Goal: Task Accomplishment & Management: Use online tool/utility

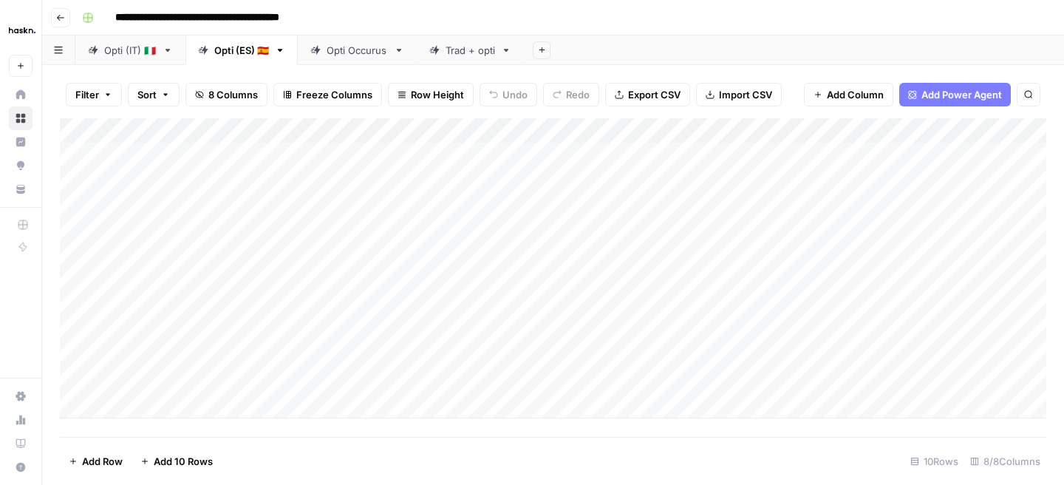
click at [138, 50] on div "Opti (IT) 🇮🇹" at bounding box center [130, 50] width 52 height 15
click at [301, 299] on div "Add Column" at bounding box center [553, 255] width 986 height 275
click at [263, 358] on div "Add Column" at bounding box center [553, 255] width 986 height 275
click at [952, 329] on div "Add Column" at bounding box center [553, 255] width 986 height 275
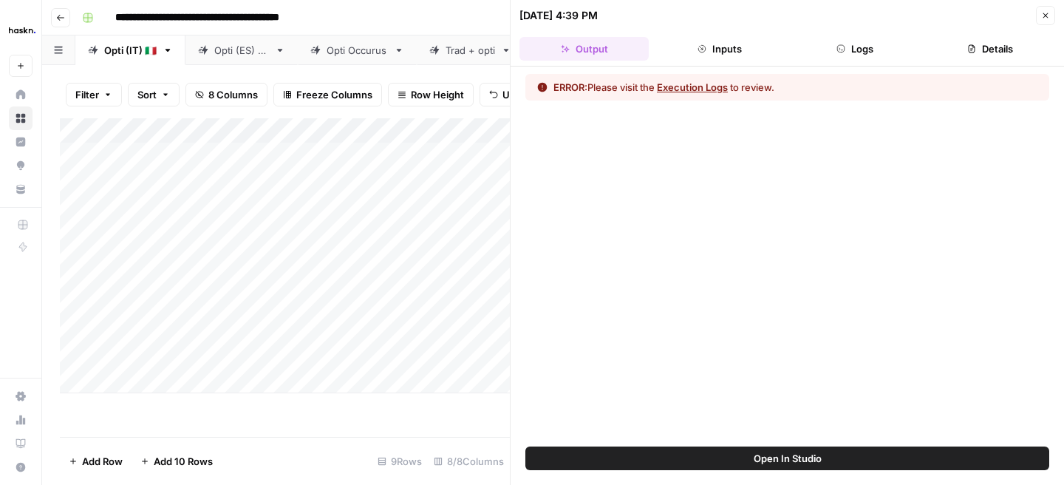
click at [843, 58] on button "Logs" at bounding box center [854, 49] width 129 height 24
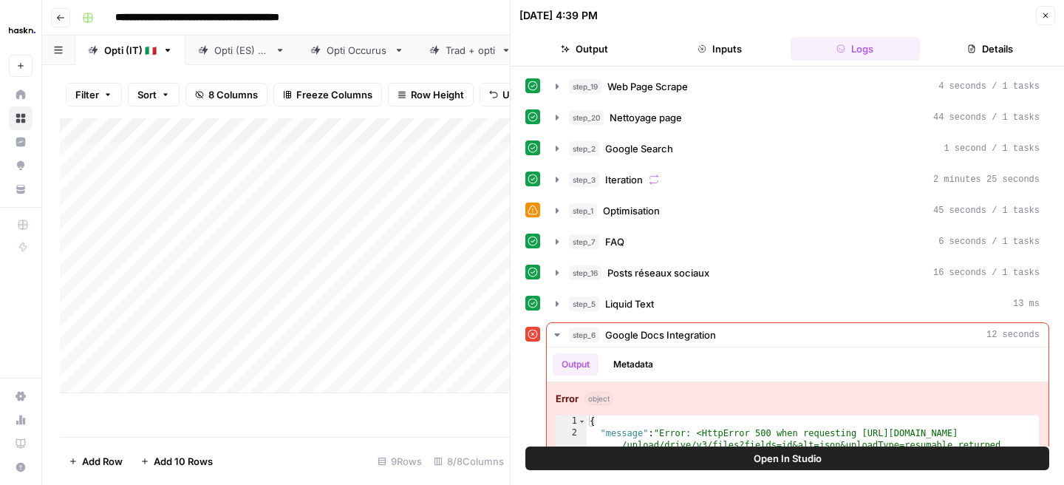
scroll to position [68, 0]
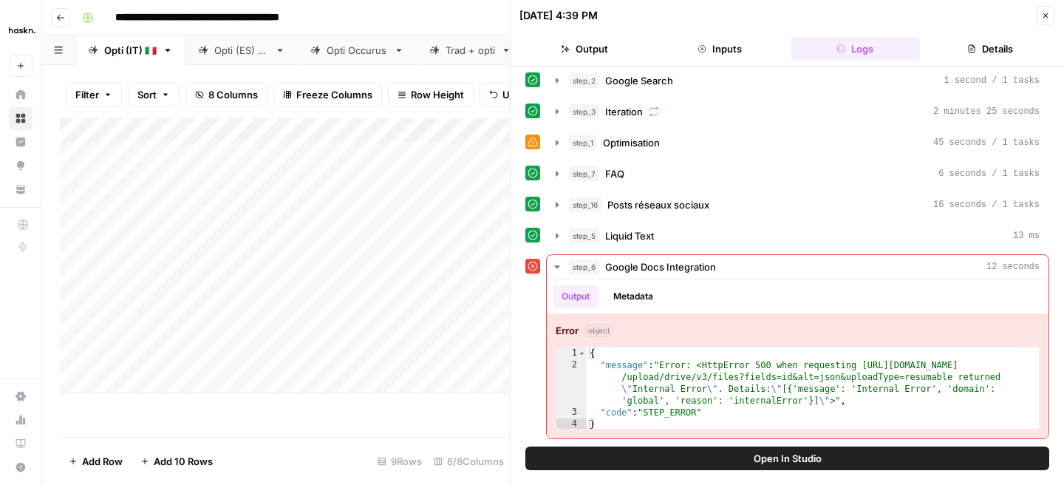
click at [1043, 12] on icon "button" at bounding box center [1045, 15] width 9 height 9
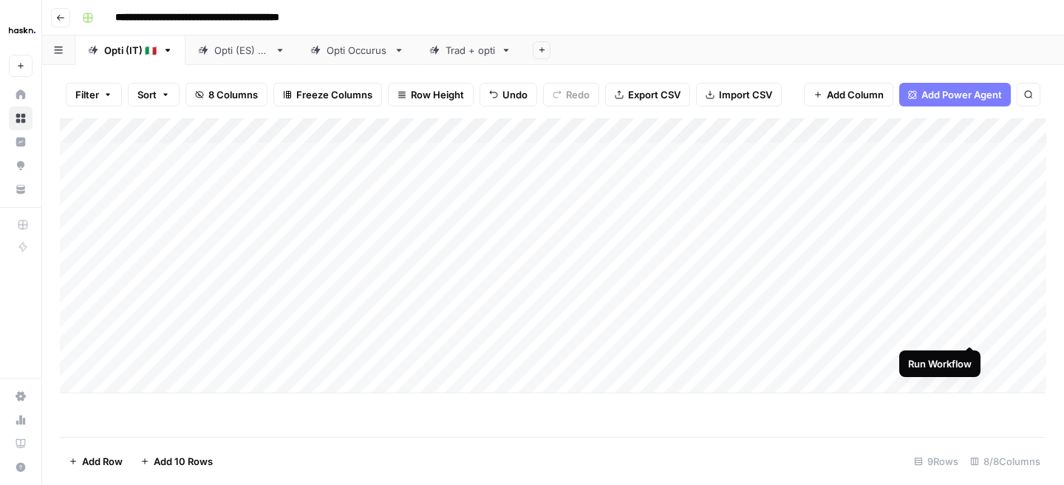
click at [968, 331] on div "Add Column" at bounding box center [553, 255] width 986 height 275
click at [773, 350] on div "Add Column" at bounding box center [553, 255] width 986 height 275
type textarea "**********"
click at [662, 401] on div "Add Column" at bounding box center [553, 277] width 986 height 318
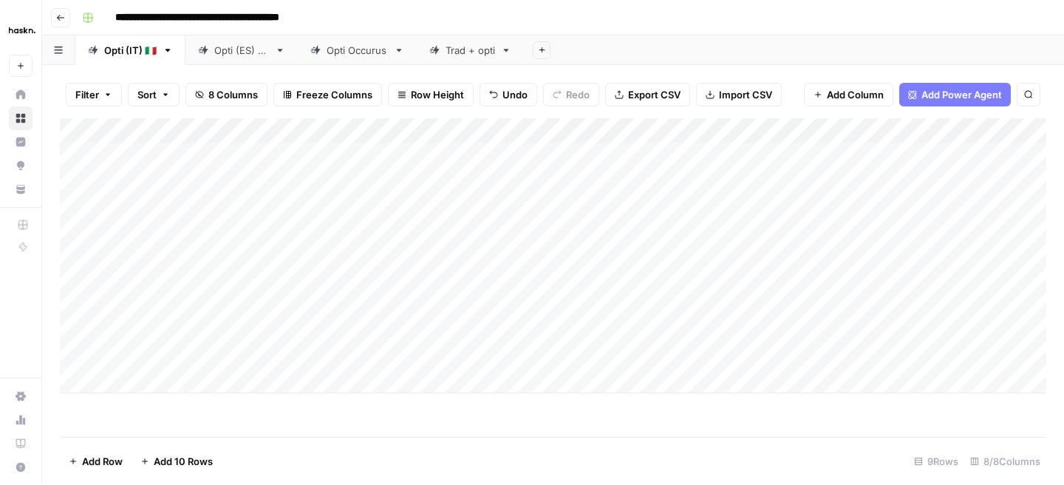
click at [674, 354] on div "Add Column" at bounding box center [553, 255] width 986 height 275
type textarea "**********"
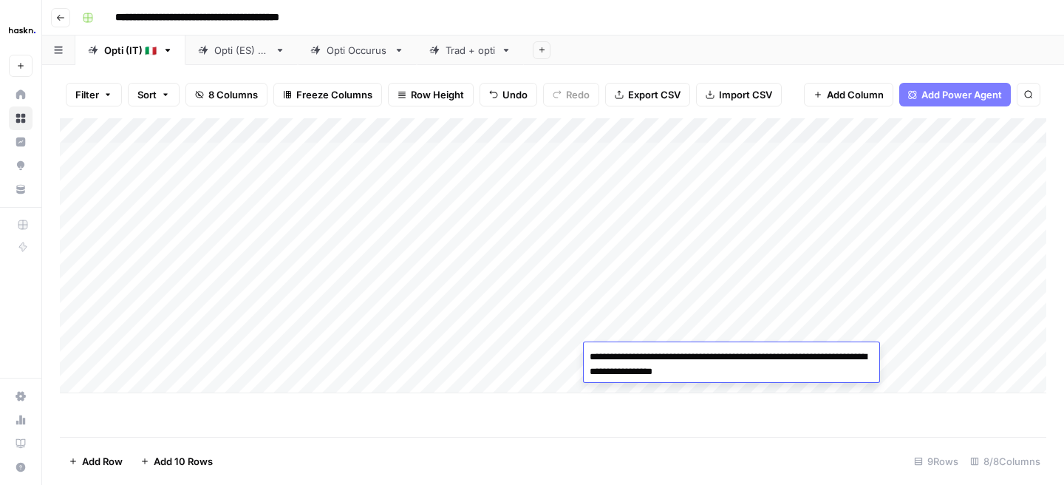
click at [577, 387] on div "Add Column" at bounding box center [553, 255] width 986 height 275
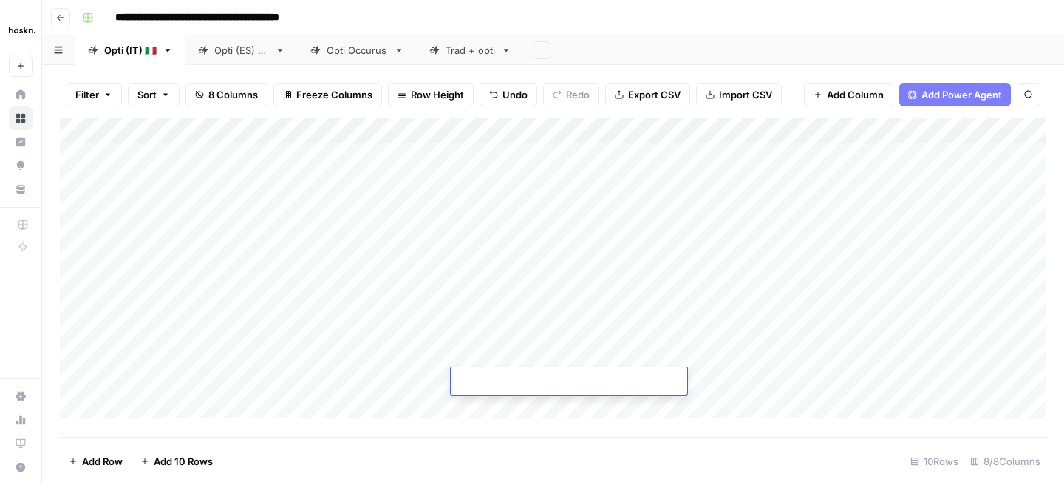
click at [923, 353] on div "Add Column" at bounding box center [553, 268] width 986 height 300
click at [730, 279] on div "Add Column" at bounding box center [553, 268] width 986 height 300
click at [745, 309] on div "Add Column" at bounding box center [553, 268] width 986 height 300
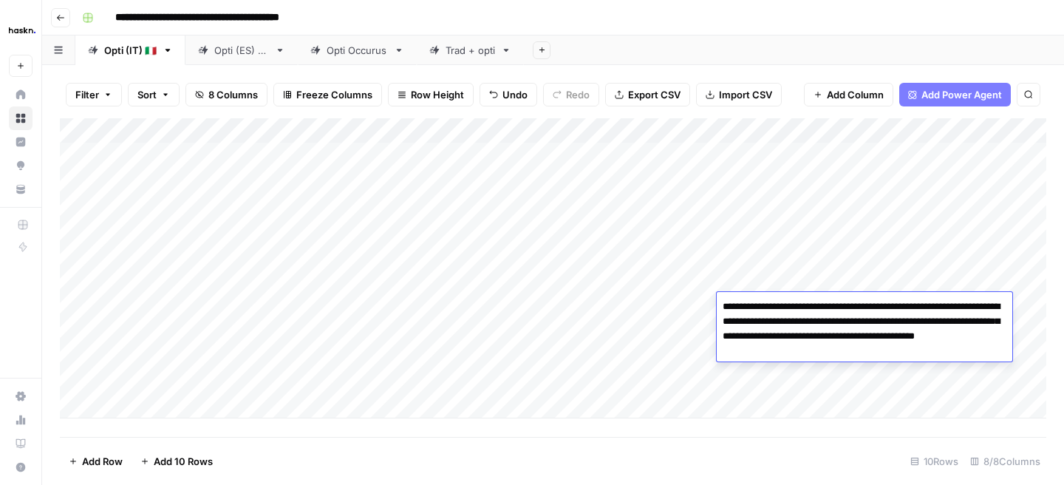
type textarea "**********"
click at [646, 301] on div "Add Column" at bounding box center [553, 268] width 986 height 300
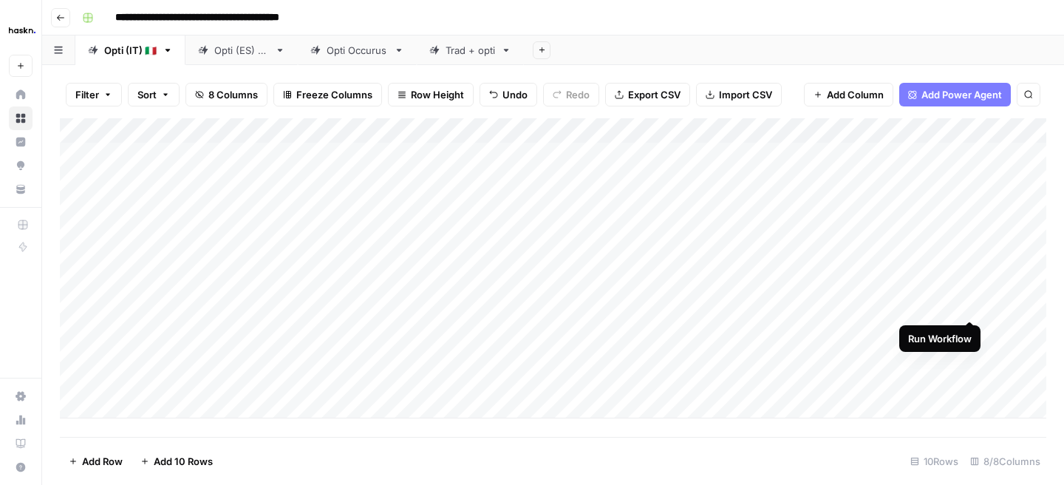
click at [971, 304] on div "Add Column" at bounding box center [553, 268] width 986 height 300
click at [995, 309] on div "Add Column" at bounding box center [553, 268] width 986 height 300
click at [951, 307] on div "Add Column" at bounding box center [553, 268] width 986 height 300
click at [521, 329] on div "Add Column" at bounding box center [553, 268] width 986 height 300
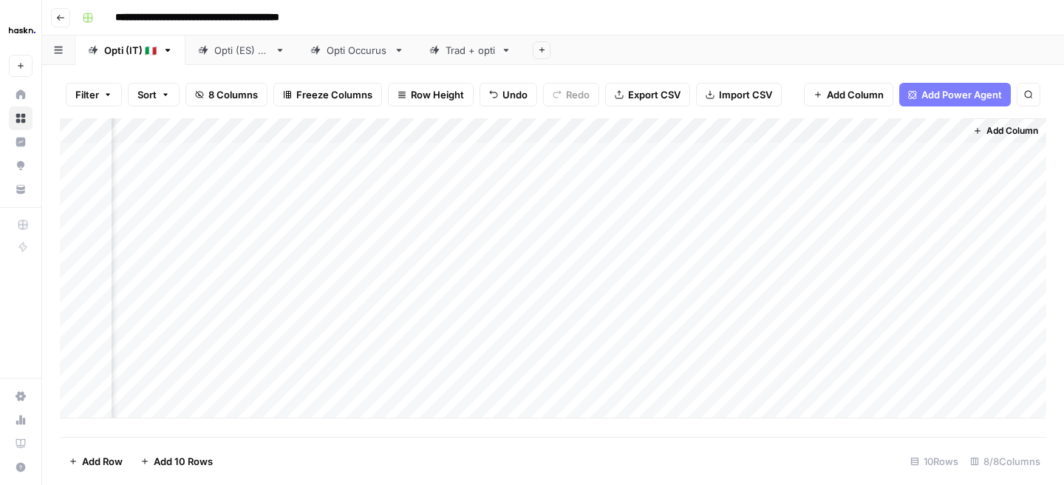
click at [521, 329] on div "Add Column" at bounding box center [553, 268] width 986 height 300
click at [872, 329] on div "Add Column" at bounding box center [553, 268] width 986 height 300
click at [948, 326] on div "Add Column" at bounding box center [553, 268] width 986 height 300
click at [538, 324] on div "Add Column" at bounding box center [553, 268] width 986 height 300
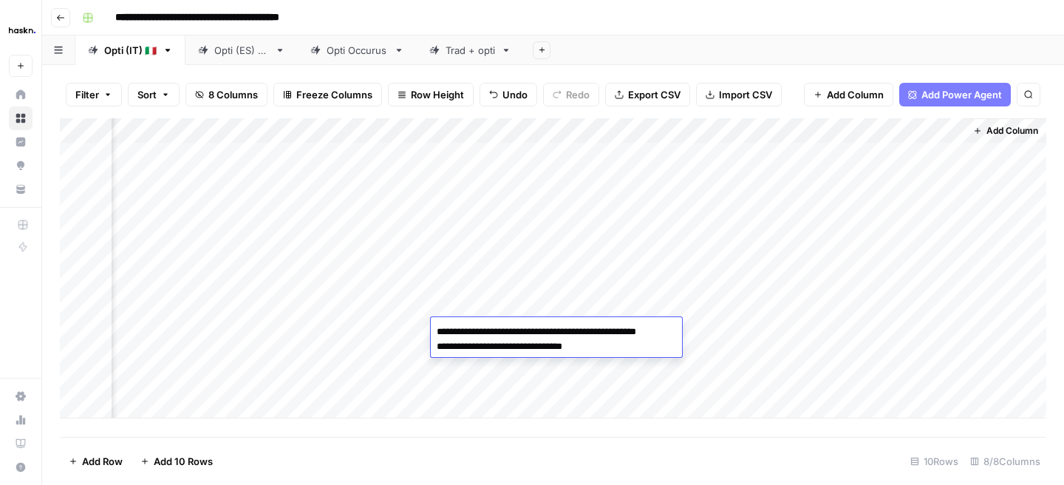
click at [446, 285] on div "Add Column" at bounding box center [553, 268] width 986 height 300
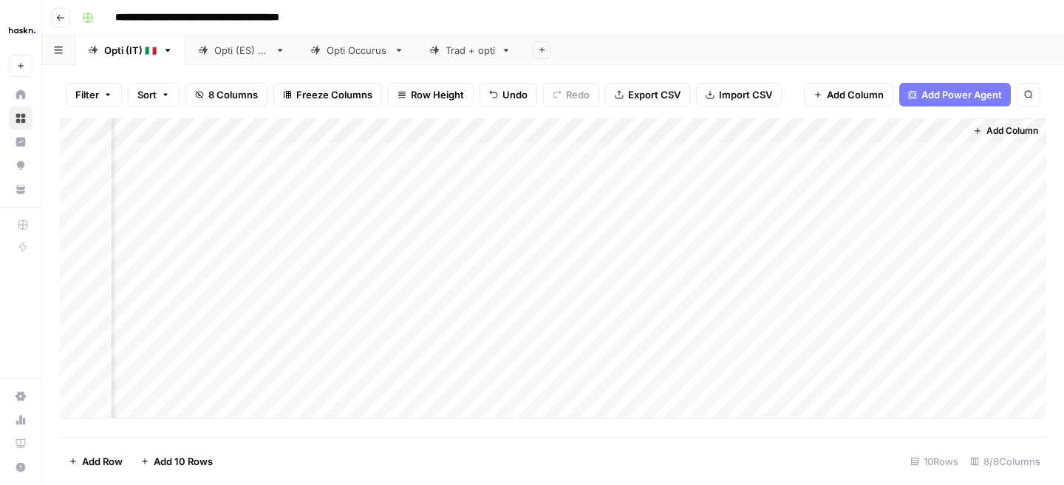
click at [628, 358] on div "Add Column" at bounding box center [553, 268] width 986 height 300
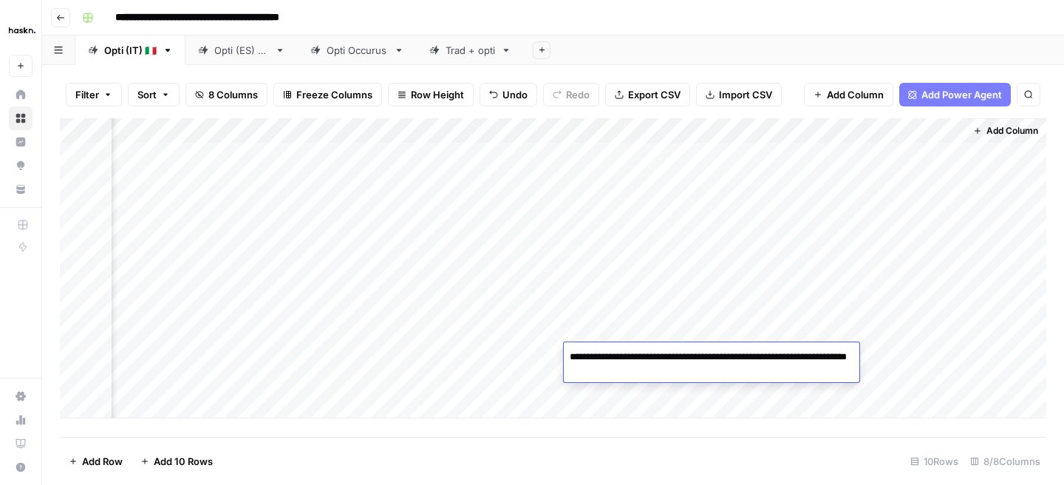
click at [521, 352] on div "Add Column" at bounding box center [553, 268] width 986 height 300
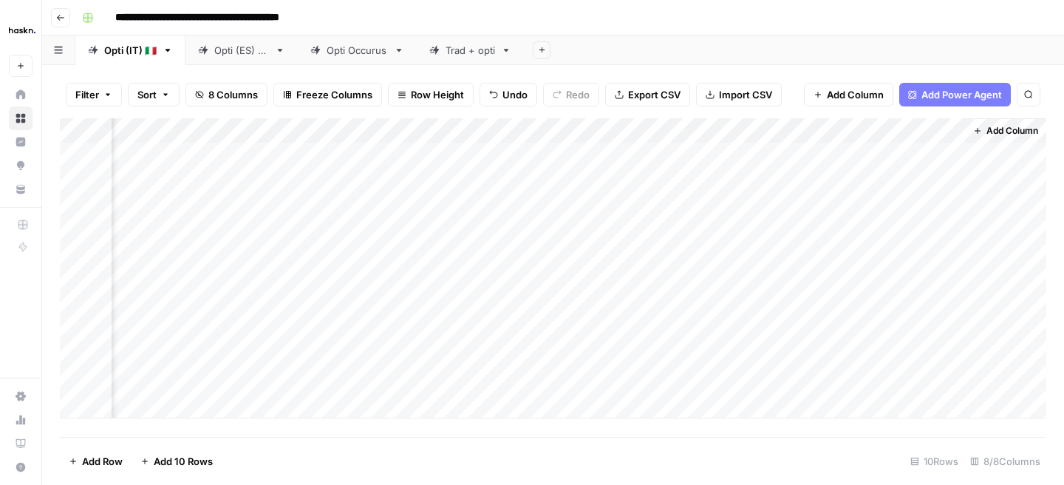
click at [521, 352] on div "Add Column" at bounding box center [553, 268] width 986 height 300
click at [668, 410] on div "Add Column" at bounding box center [553, 268] width 986 height 300
click at [946, 355] on div "Add Column" at bounding box center [553, 277] width 986 height 318
click at [606, 309] on div "Add Column" at bounding box center [553, 277] width 986 height 318
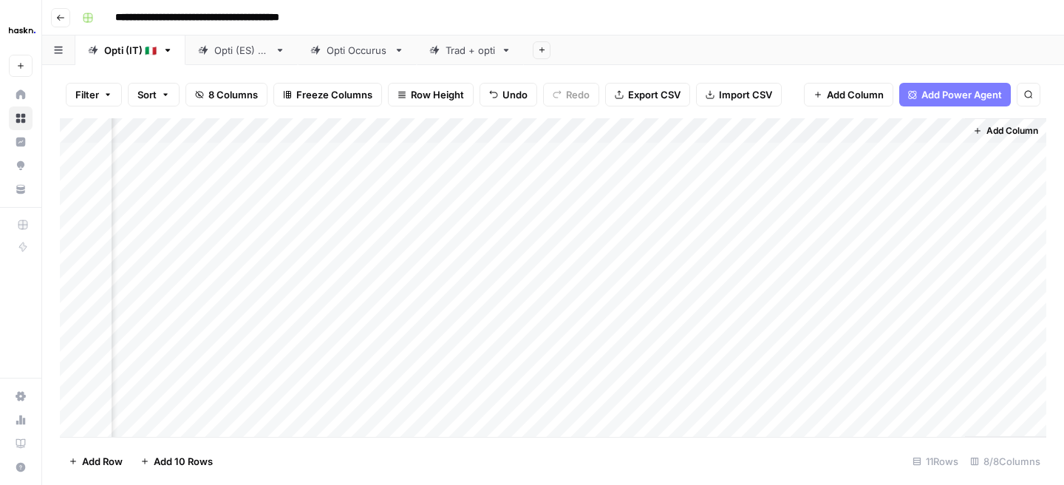
click at [567, 449] on footer "Add Row Add 10 Rows 11 Rows 8/8 Columns" at bounding box center [553, 461] width 986 height 48
click at [518, 353] on div "Add Column" at bounding box center [553, 277] width 986 height 318
click at [382, 355] on div "Add Column" at bounding box center [553, 277] width 986 height 318
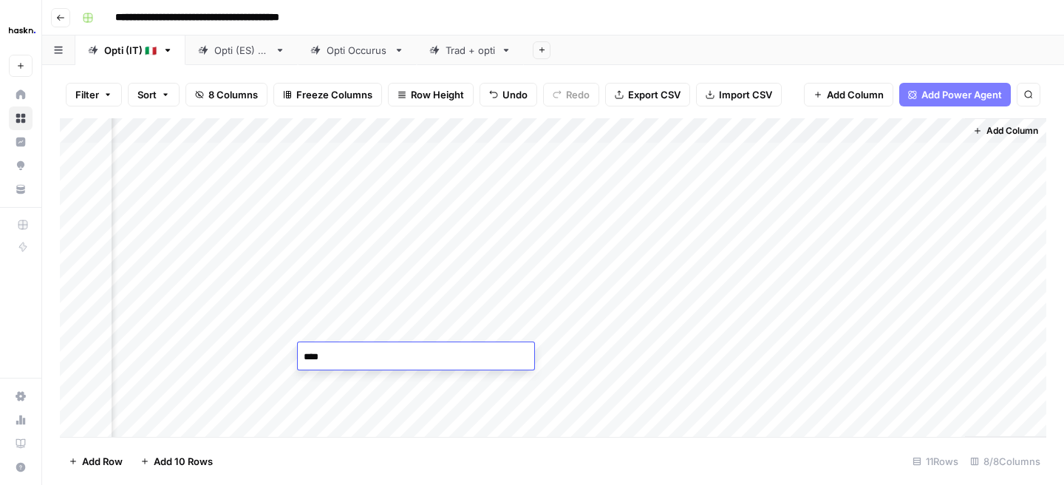
click at [583, 394] on div "Add Column" at bounding box center [553, 277] width 986 height 318
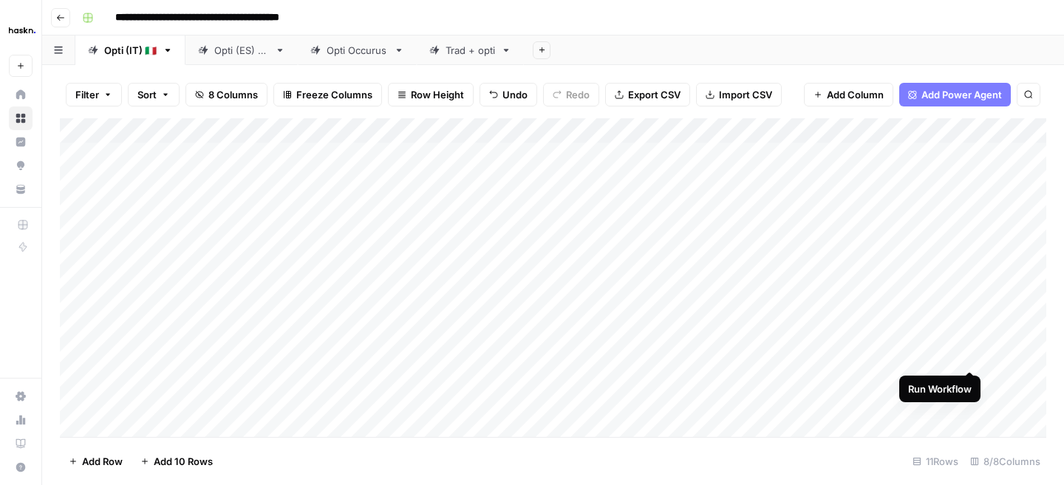
click at [968, 357] on div "Add Column" at bounding box center [553, 277] width 986 height 318
click at [949, 353] on div "Add Column" at bounding box center [553, 277] width 986 height 318
click at [476, 353] on div "Add Column" at bounding box center [553, 277] width 986 height 318
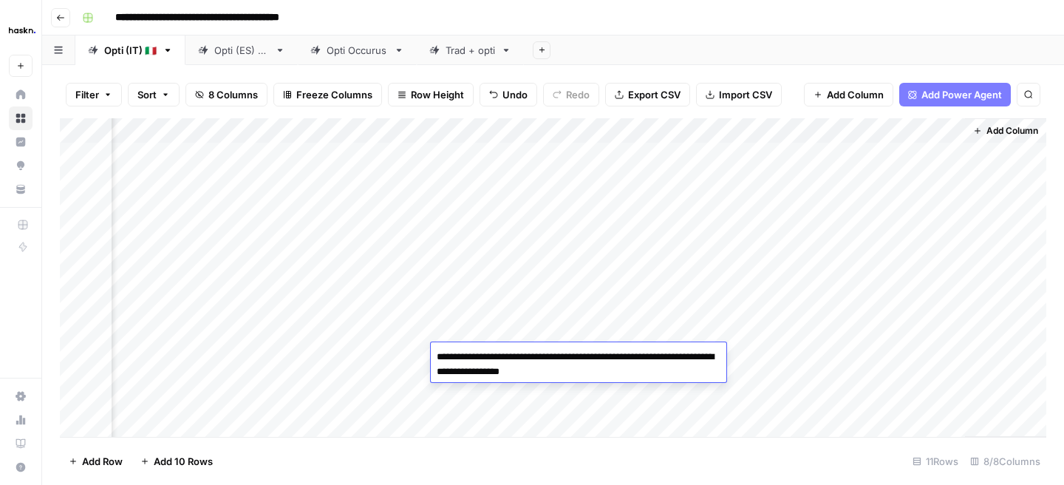
click at [476, 353] on textarea "**********" at bounding box center [578, 363] width 295 height 35
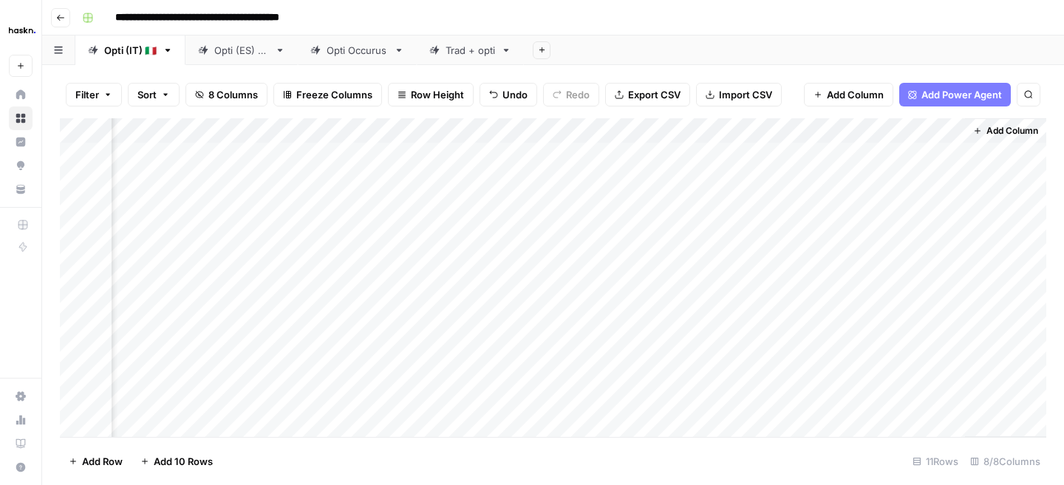
click at [486, 301] on div "Add Column" at bounding box center [553, 277] width 986 height 318
click at [472, 355] on div "Add Column" at bounding box center [553, 277] width 986 height 318
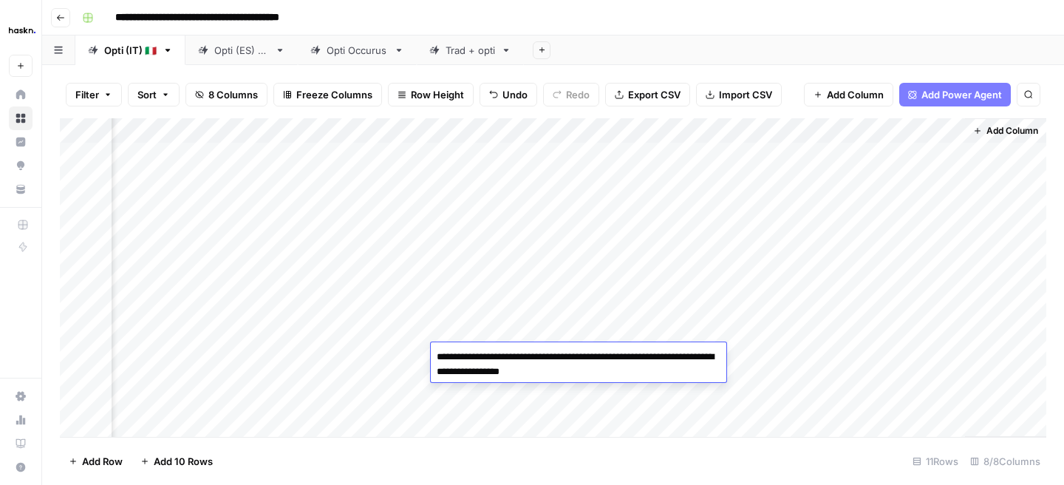
click at [472, 355] on textarea "**********" at bounding box center [578, 363] width 295 height 35
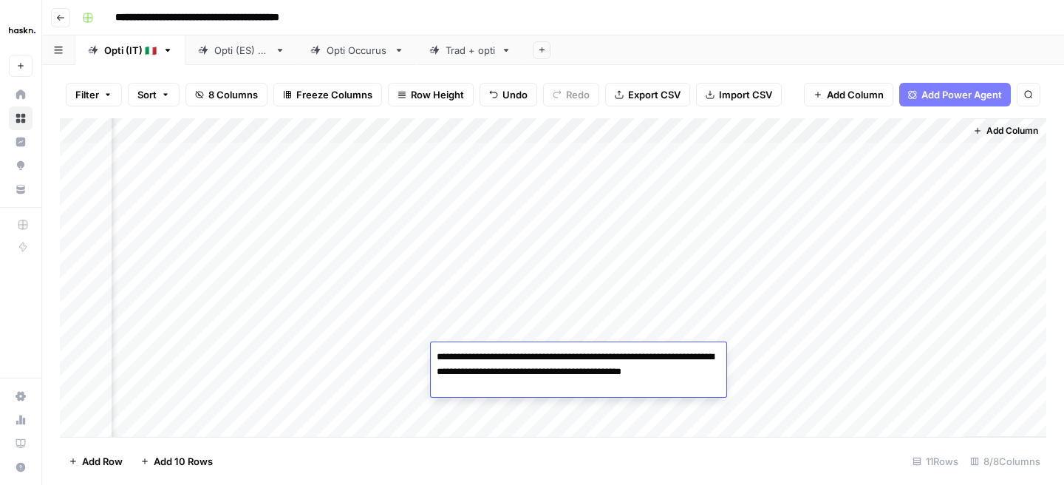
drag, startPoint x: 473, startPoint y: 355, endPoint x: 420, endPoint y: 355, distance: 53.2
click at [420, 355] on body "**********" at bounding box center [532, 242] width 1064 height 485
type textarea "**********"
click at [594, 411] on div "Add Column" at bounding box center [553, 277] width 986 height 318
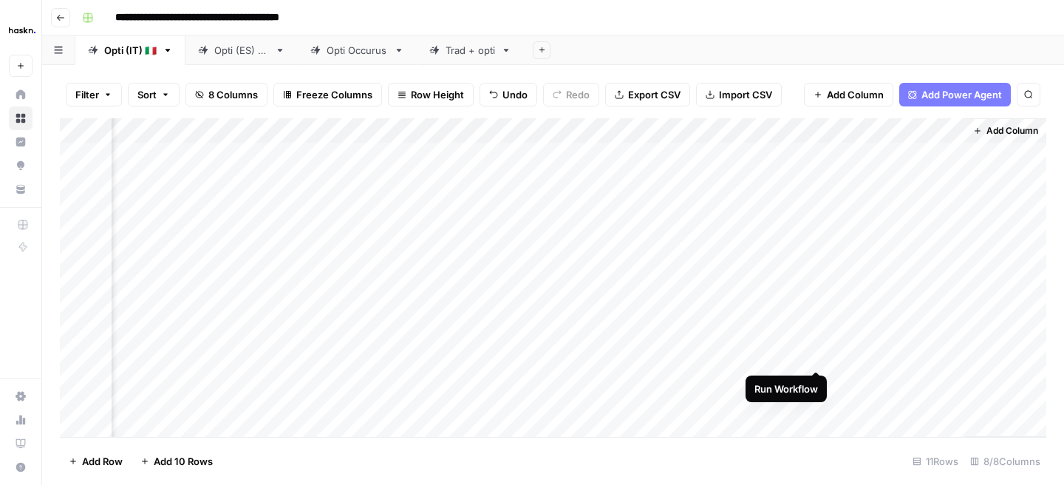
click at [816, 354] on div "Add Column" at bounding box center [553, 277] width 986 height 318
click at [247, 353] on div "Add Column" at bounding box center [553, 277] width 986 height 318
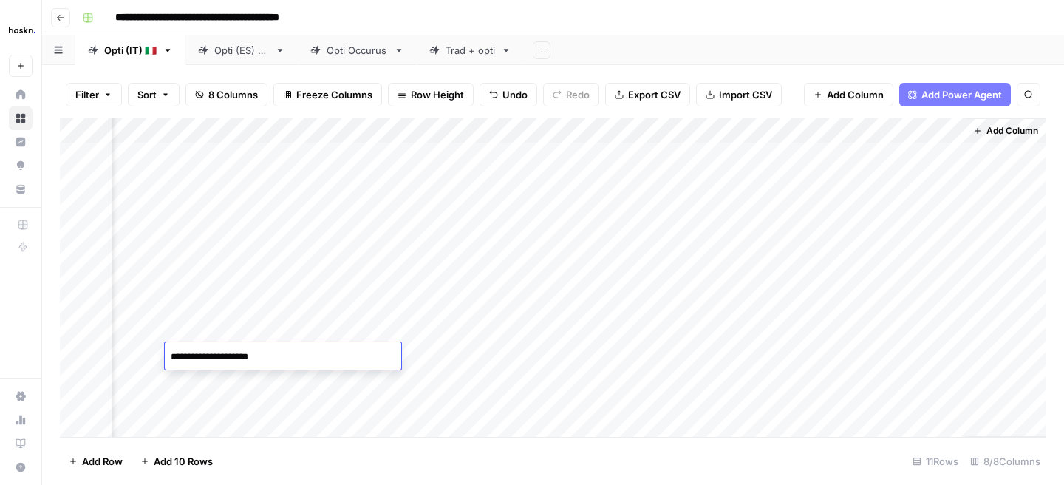
click at [214, 356] on textarea "**********" at bounding box center [283, 356] width 236 height 21
click at [607, 353] on div "Add Column" at bounding box center [553, 277] width 986 height 318
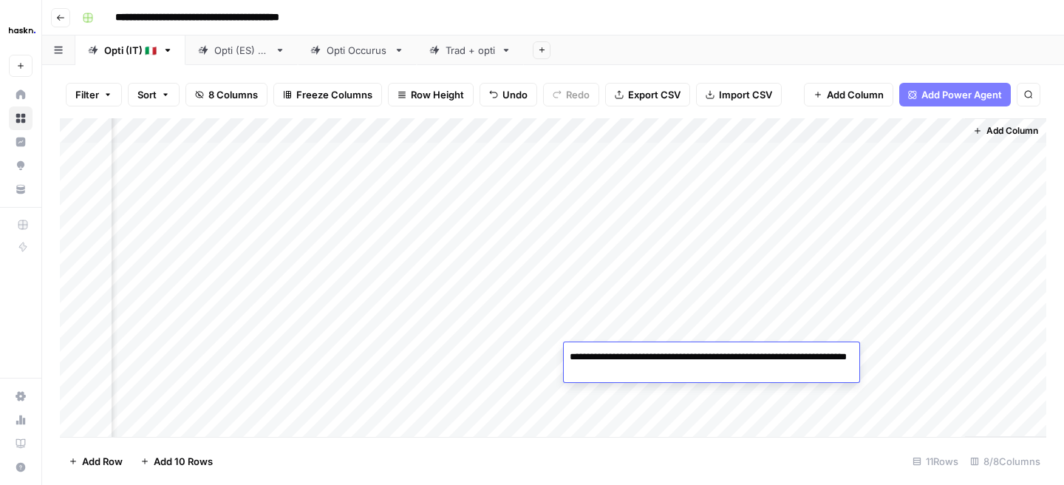
click at [607, 353] on textarea "**********" at bounding box center [711, 371] width 295 height 50
click at [530, 352] on div "Add Column" at bounding box center [553, 277] width 986 height 318
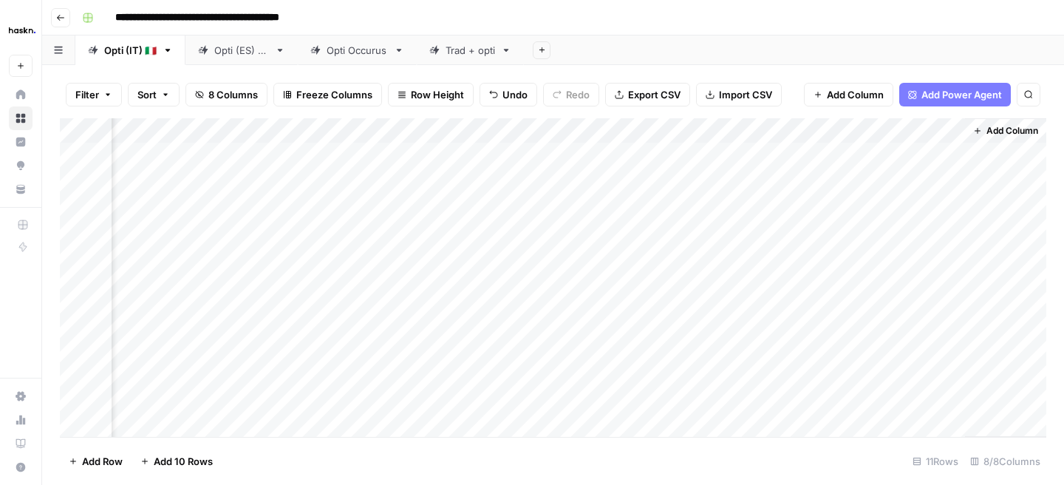
click at [530, 352] on div "Add Column" at bounding box center [553, 277] width 986 height 318
click at [858, 400] on div "Add Column" at bounding box center [553, 277] width 986 height 318
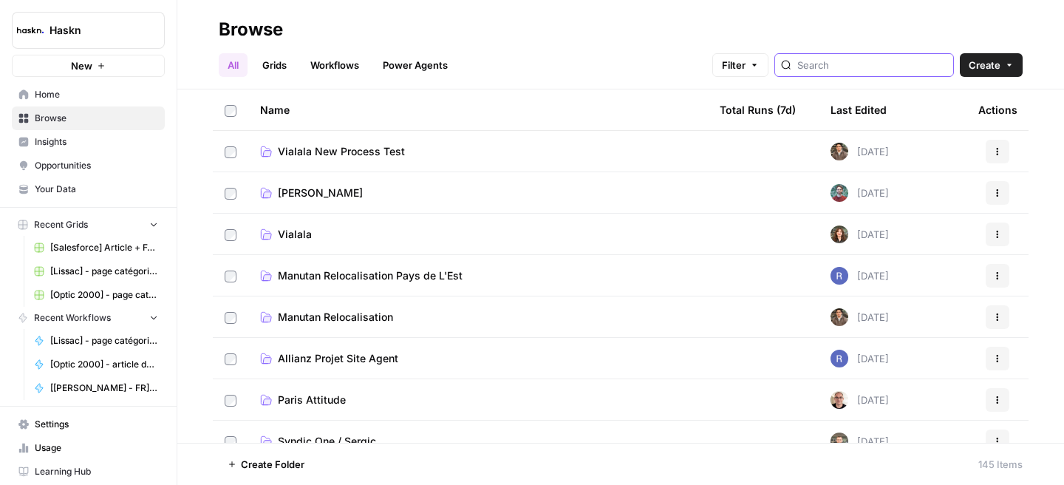
click at [874, 72] on input "search" at bounding box center [872, 65] width 150 height 15
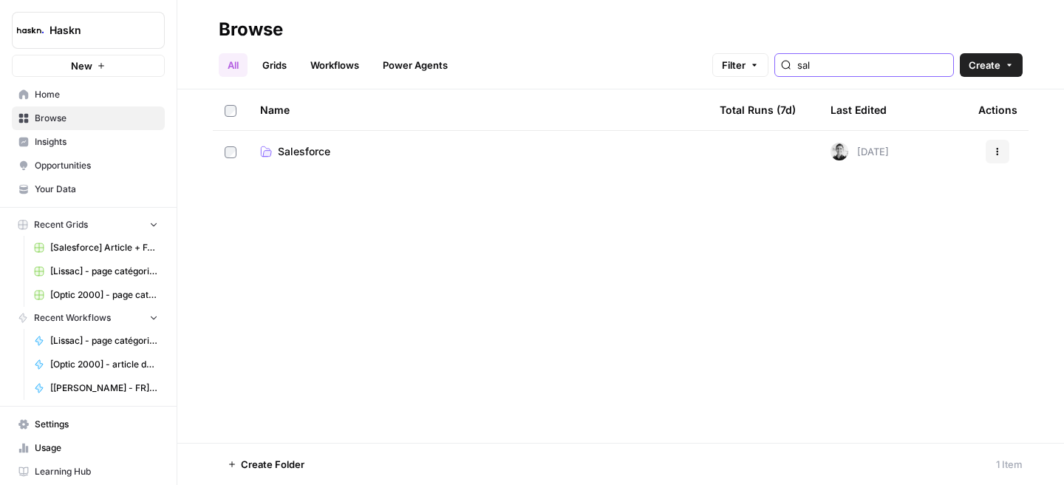
type input "sal"
click at [304, 152] on span "Salesforce" at bounding box center [304, 151] width 52 height 15
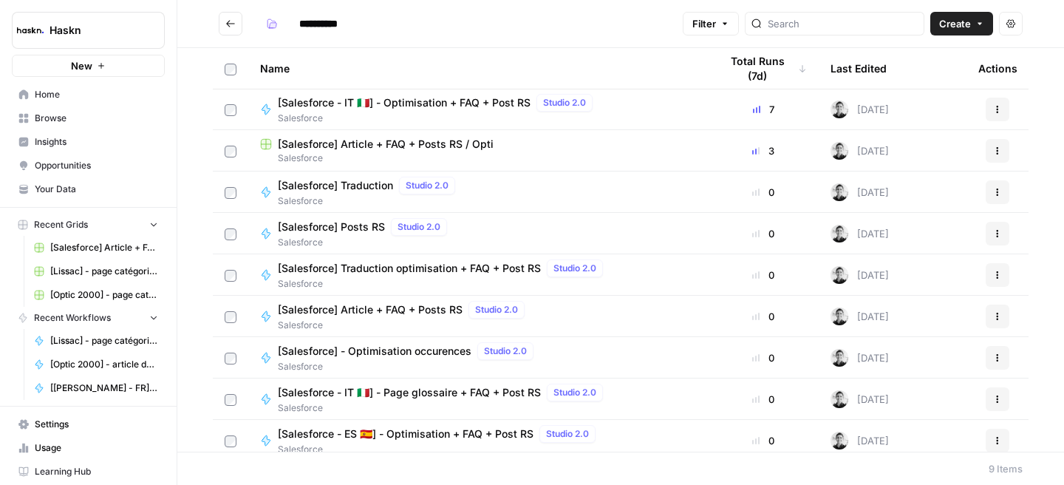
scroll to position [3, 0]
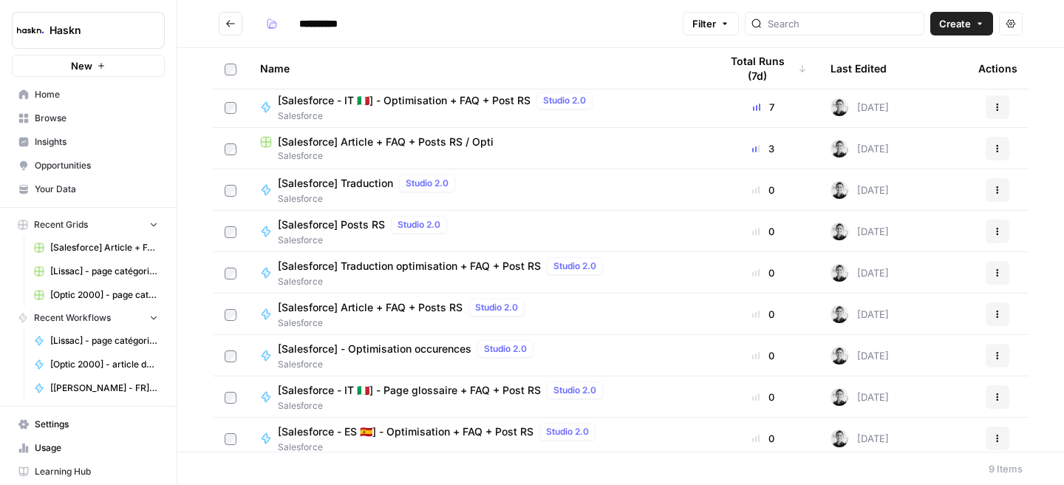
click at [468, 267] on span "[Salesforce] Traduction optimisation + FAQ + Post RS" at bounding box center [409, 266] width 263 height 15
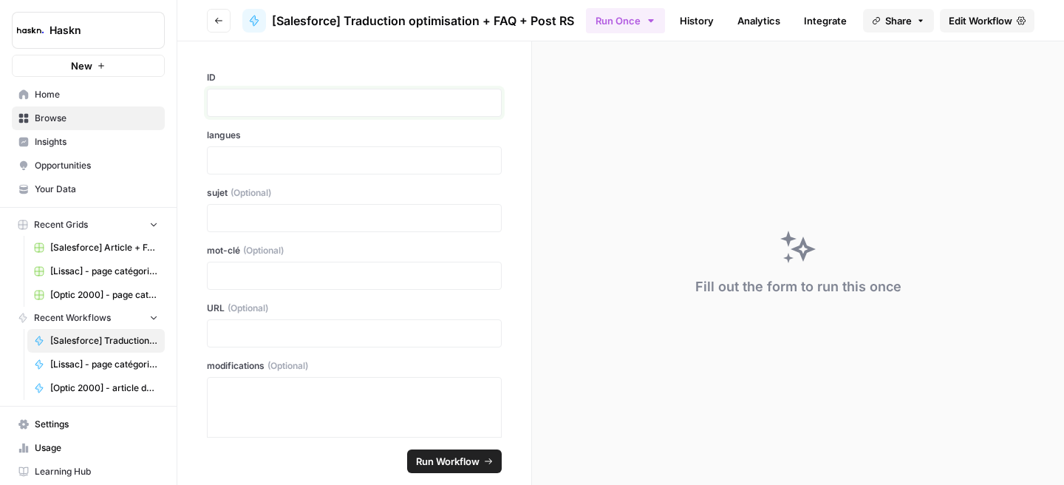
click at [437, 99] on p at bounding box center [353, 102] width 275 height 15
click at [313, 218] on p at bounding box center [353, 218] width 275 height 15
click at [283, 335] on p at bounding box center [353, 333] width 275 height 15
click at [310, 155] on p at bounding box center [353, 160] width 275 height 15
click at [425, 213] on p at bounding box center [353, 218] width 275 height 15
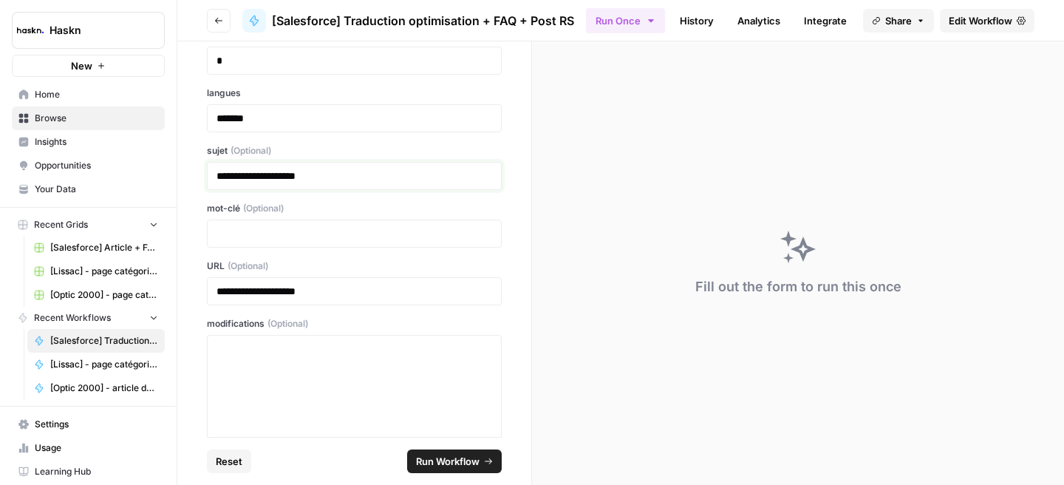
scroll to position [44, 0]
click at [434, 178] on p "**********" at bounding box center [353, 173] width 275 height 15
copy p "**********"
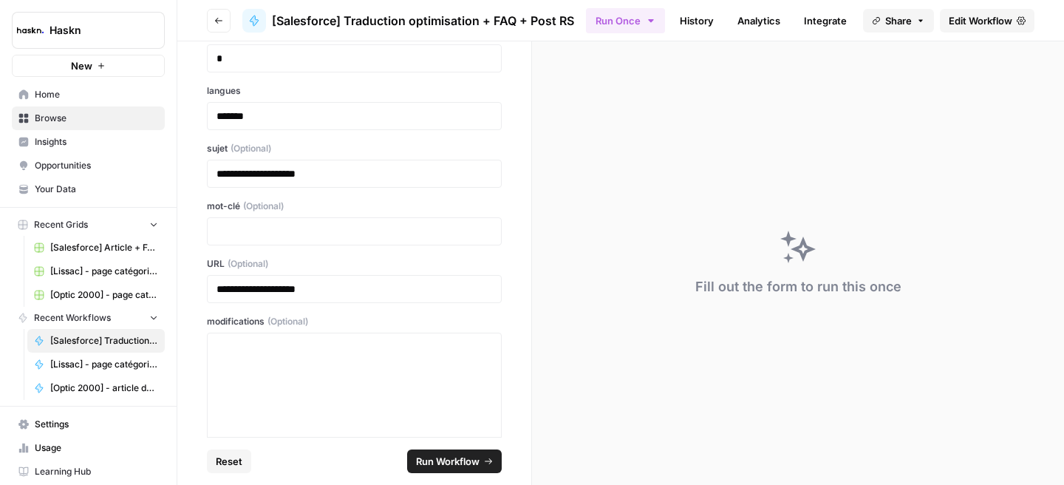
click at [408, 221] on div at bounding box center [354, 231] width 295 height 28
click at [403, 229] on p at bounding box center [353, 231] width 275 height 15
click at [349, 294] on p "**********" at bounding box center [353, 288] width 275 height 15
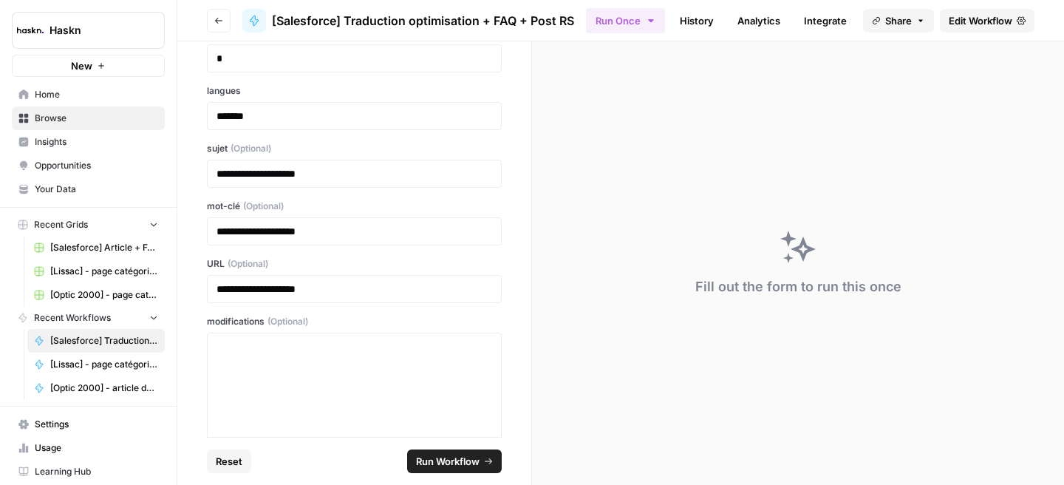
click at [396, 278] on div "**********" at bounding box center [354, 289] width 295 height 28
click at [392, 287] on p "**********" at bounding box center [353, 288] width 275 height 15
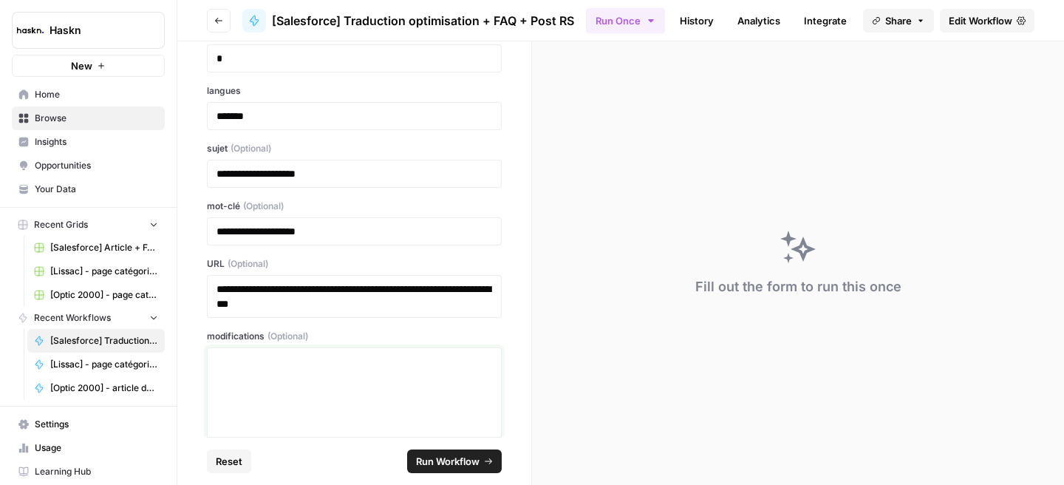
click at [368, 411] on div at bounding box center [353, 413] width 275 height 118
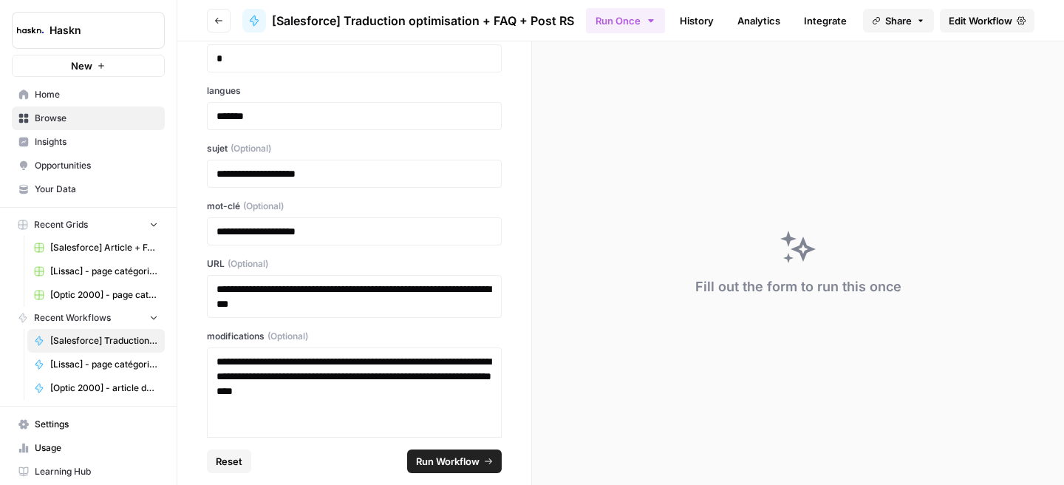
click at [437, 457] on span "Run Workflow" at bounding box center [448, 460] width 64 height 15
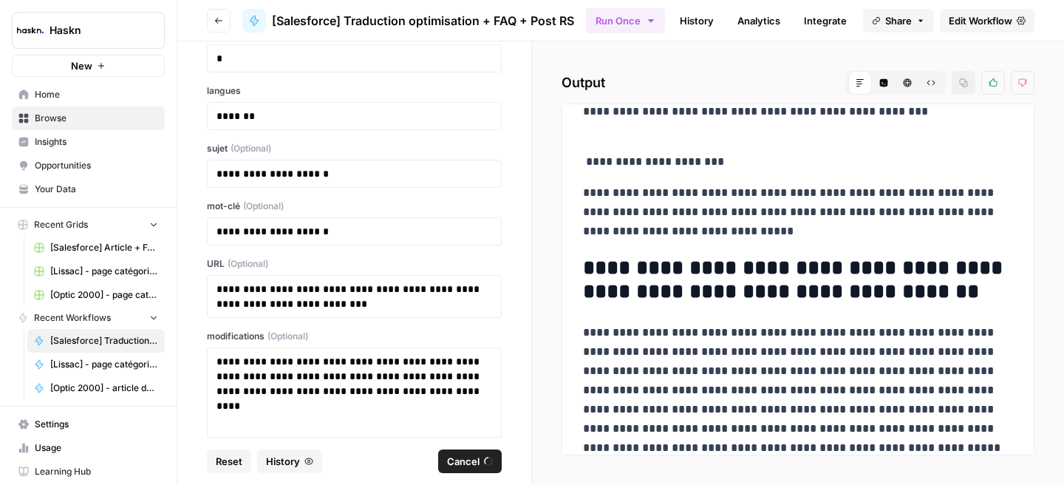
scroll to position [8695, 0]
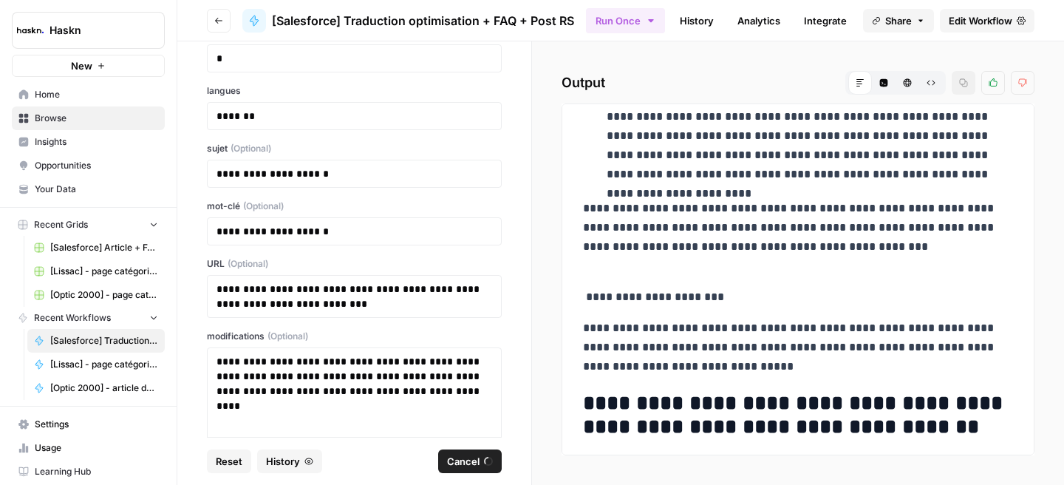
click at [805, 226] on p "**********" at bounding box center [798, 237] width 430 height 77
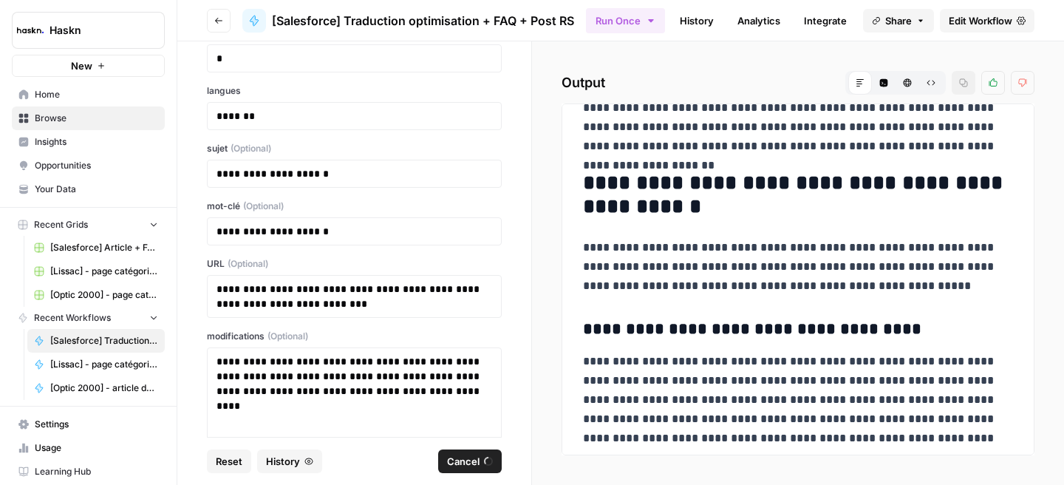
scroll to position [20284, 0]
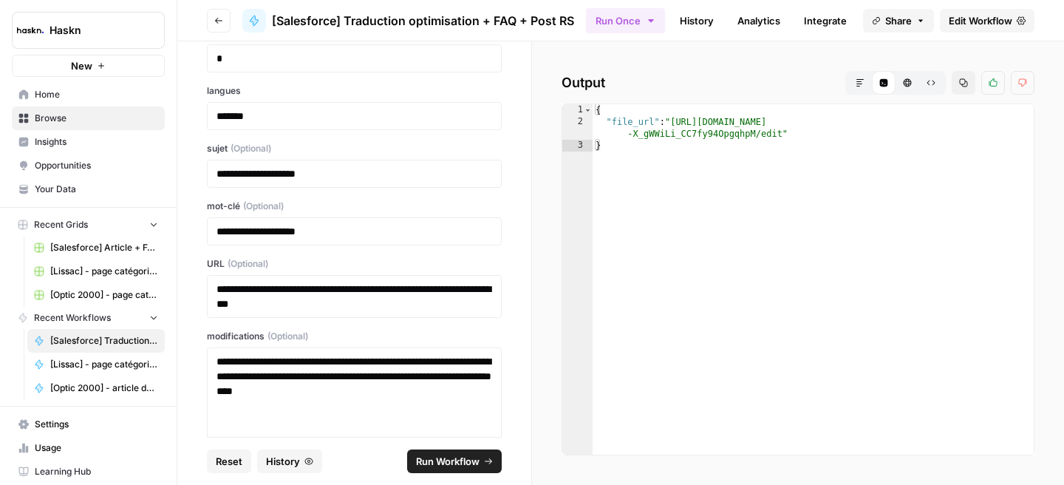
type textarea "**********"
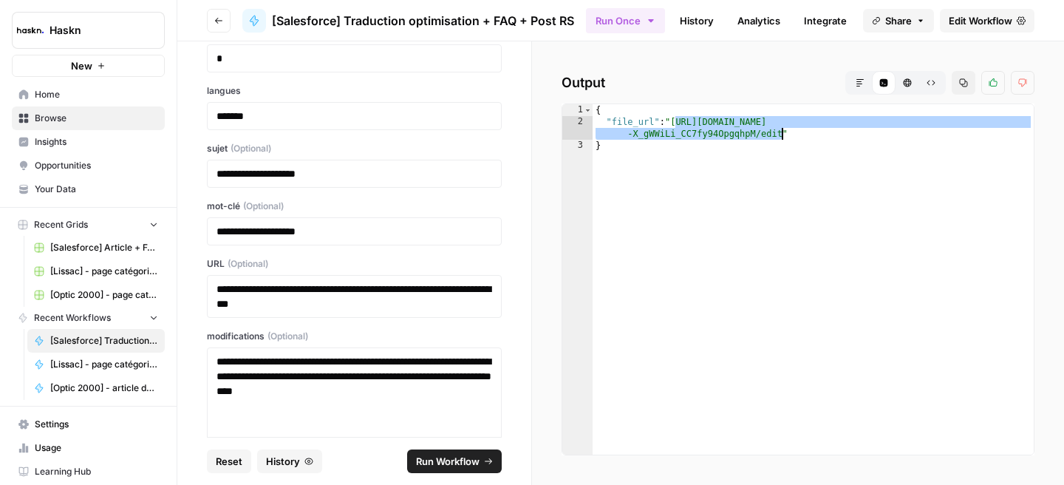
drag, startPoint x: 677, startPoint y: 123, endPoint x: 781, endPoint y: 137, distance: 104.5
click at [781, 137] on div "{ "file_url" : "[URL][DOMAIN_NAME] -X_gWWiLi_CC7fy94OpgqhpM/edit" }" at bounding box center [812, 291] width 441 height 374
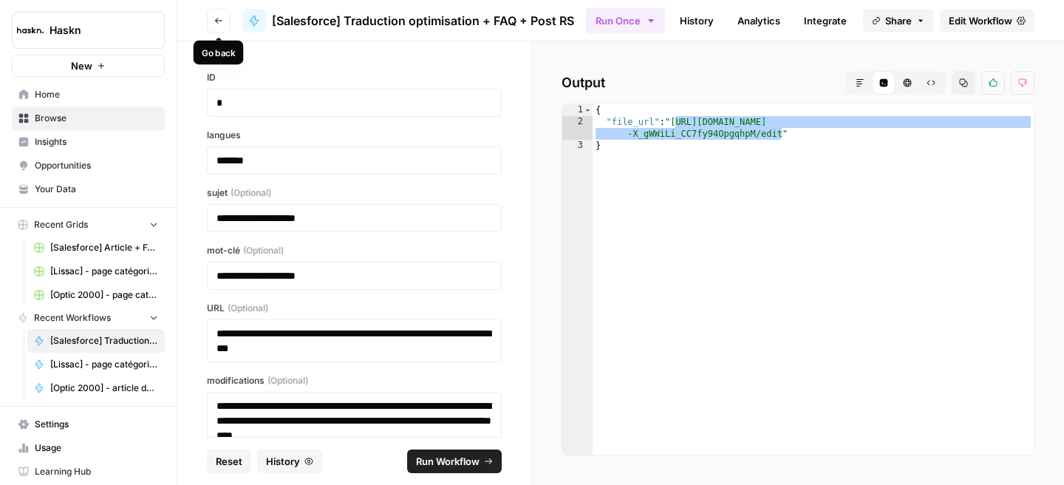
click at [211, 18] on button "Go back" at bounding box center [219, 21] width 24 height 24
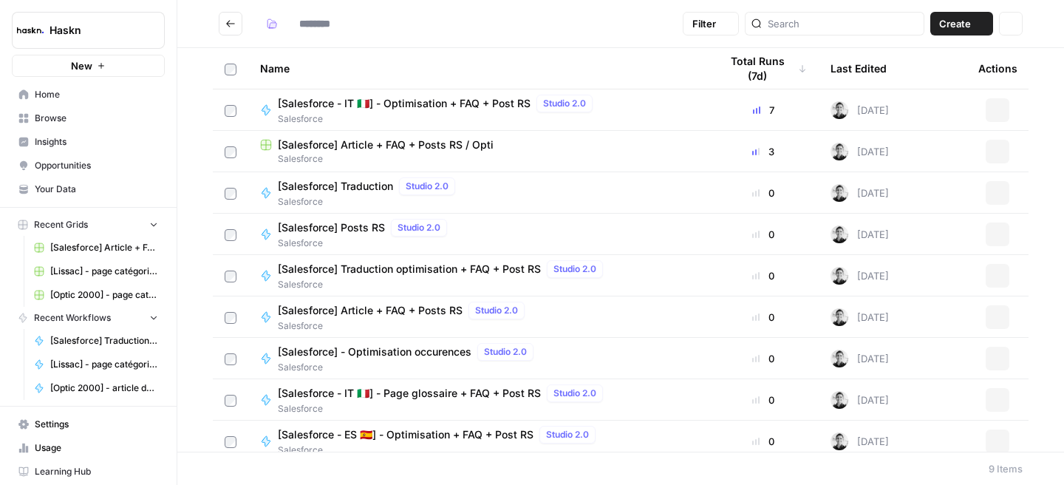
type input "**********"
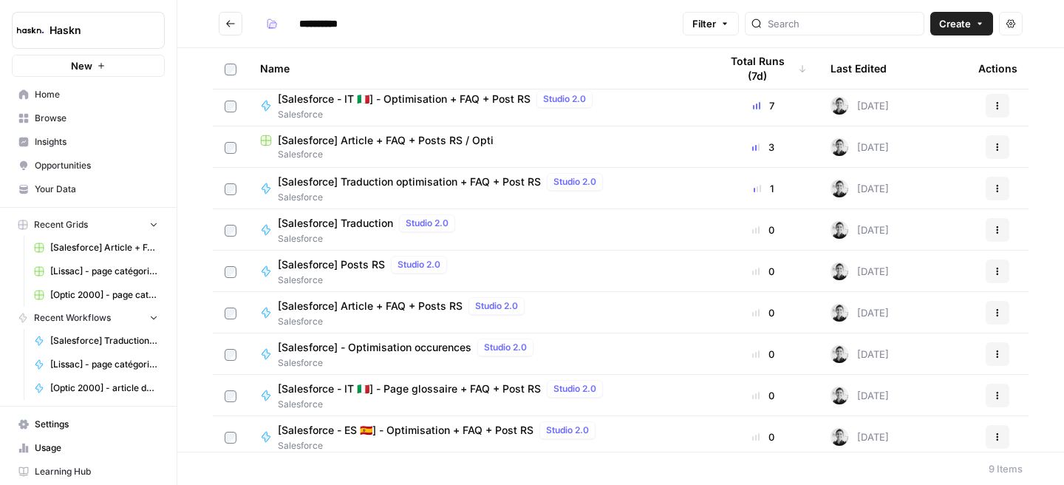
scroll to position [3, 0]
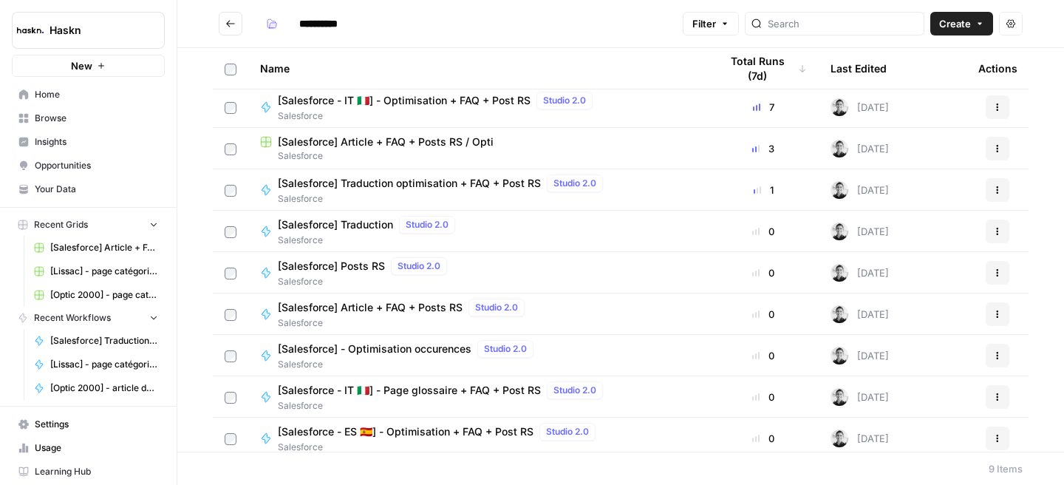
click at [459, 143] on span "[Salesforce] Article + FAQ + Posts RS / Opti" at bounding box center [386, 141] width 216 height 15
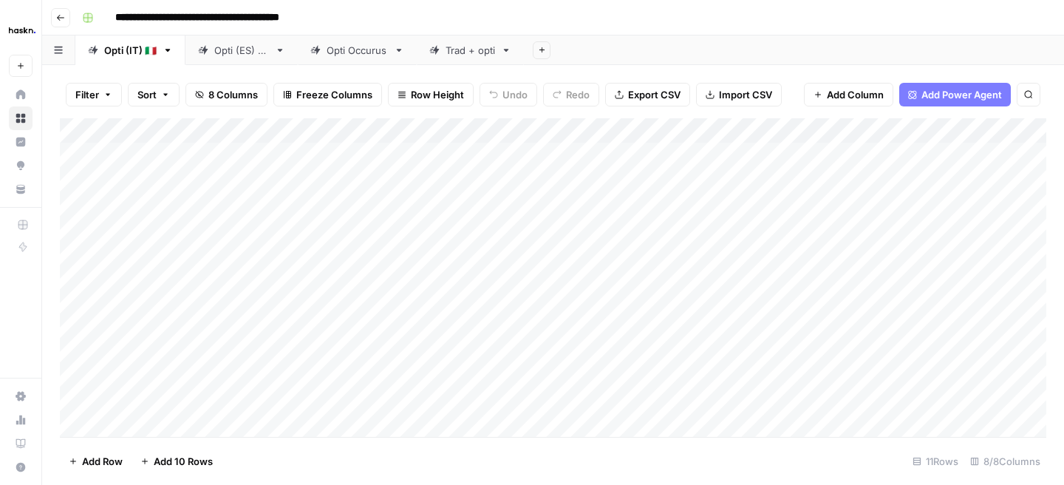
click at [541, 51] on icon "button" at bounding box center [542, 50] width 8 height 8
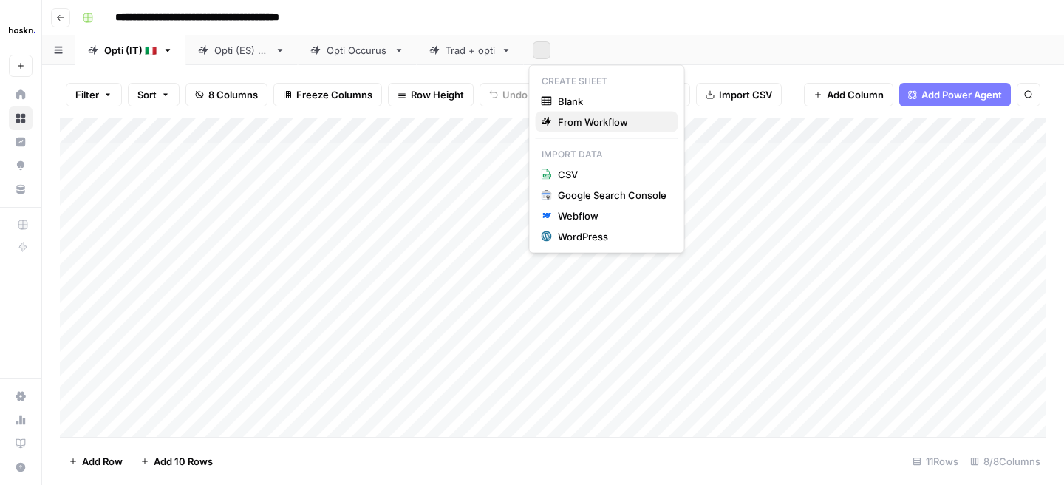
click at [552, 119] on div "From Workflow" at bounding box center [606, 121] width 131 height 15
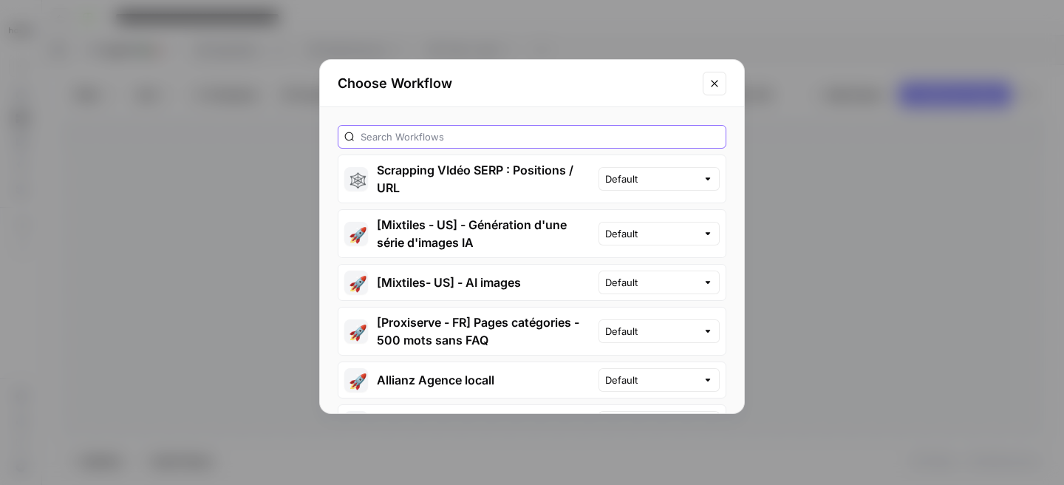
click at [541, 137] on input "text" at bounding box center [539, 136] width 359 height 15
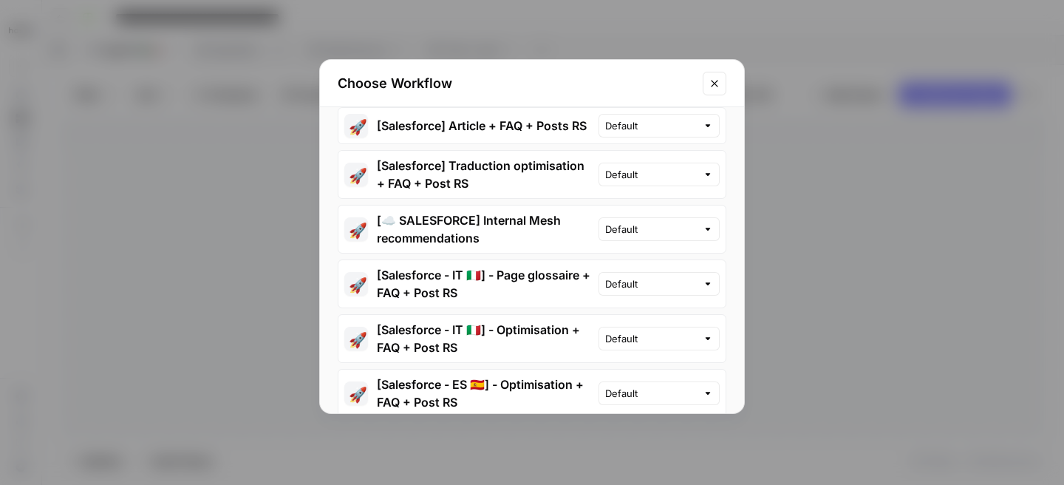
scroll to position [141, 0]
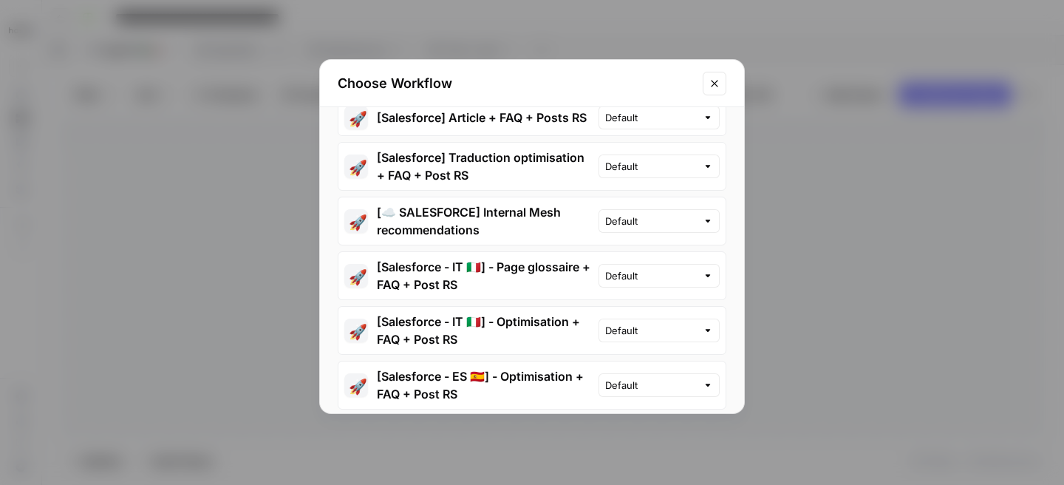
type input "sales"
click at [558, 266] on button "🚀 [Salesforce - IT 🇮🇹] - Page glossaire + FAQ + Post RS" at bounding box center [468, 275] width 260 height 47
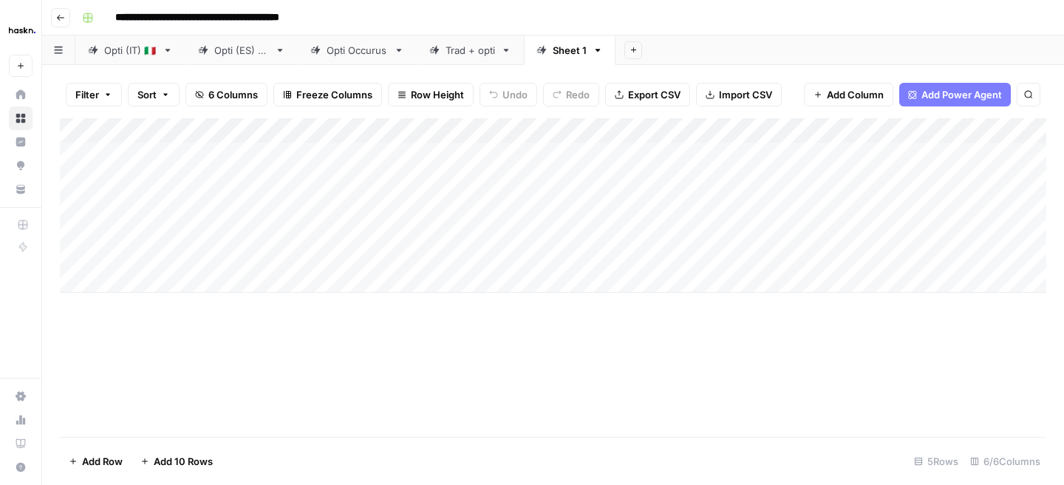
click at [590, 55] on link "Sheet 1" at bounding box center [570, 50] width 92 height 30
click at [595, 55] on link "Sheet 1" at bounding box center [570, 50] width 92 height 30
click at [592, 51] on icon "button" at bounding box center [597, 50] width 10 height 10
click at [600, 81] on icon "button" at bounding box center [605, 78] width 10 height 8
type input "*"
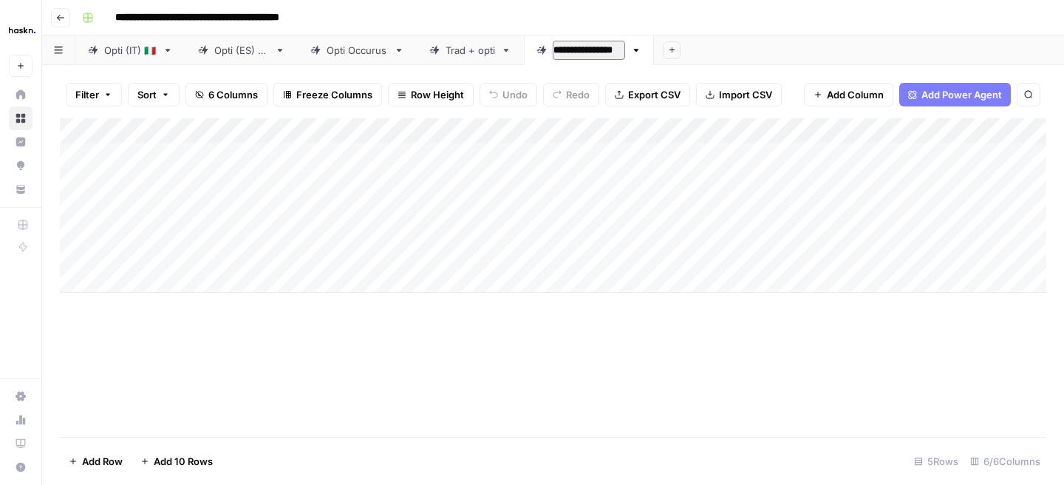
type input "**********"
click at [402, 295] on div "Add Column" at bounding box center [553, 277] width 986 height 318
drag, startPoint x: 324, startPoint y: 126, endPoint x: 172, endPoint y: 126, distance: 152.2
click at [172, 126] on div "Add Column" at bounding box center [553, 205] width 986 height 174
drag, startPoint x: 612, startPoint y: 127, endPoint x: 472, endPoint y: 131, distance: 140.4
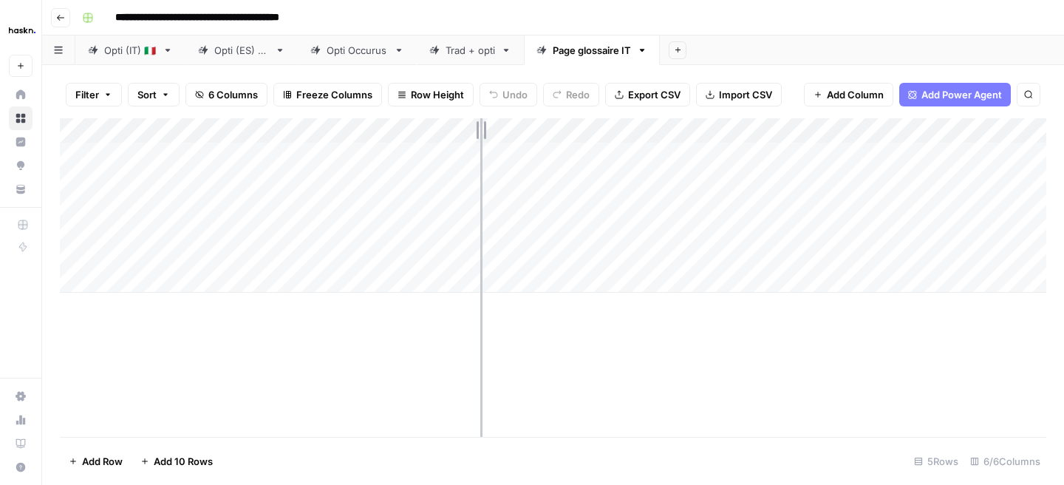
click at [472, 131] on div "Add Column" at bounding box center [553, 205] width 986 height 174
drag, startPoint x: 399, startPoint y: 123, endPoint x: 315, endPoint y: 123, distance: 83.5
click at [315, 123] on div "Add Column" at bounding box center [553, 205] width 986 height 174
click at [362, 151] on div "Add Column" at bounding box center [553, 205] width 986 height 174
type textarea "****"
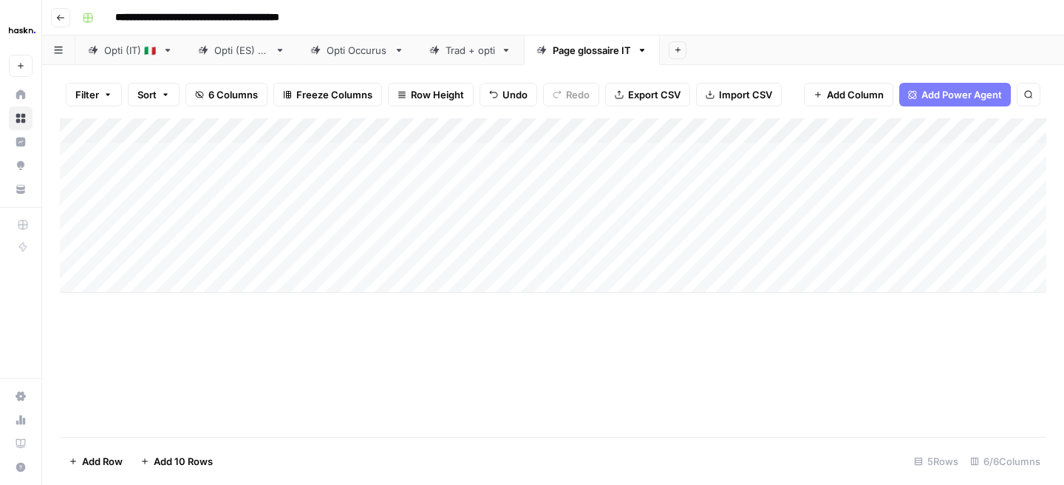
click at [343, 212] on div "Add Column" at bounding box center [553, 205] width 986 height 174
click at [133, 60] on link "Opti (IT) 🇮🇹" at bounding box center [130, 50] width 110 height 30
click at [418, 357] on div "Add Column" at bounding box center [553, 277] width 986 height 318
click at [573, 55] on div "Page glossaire IT" at bounding box center [591, 50] width 78 height 15
click at [239, 154] on div "Add Column" at bounding box center [553, 205] width 986 height 174
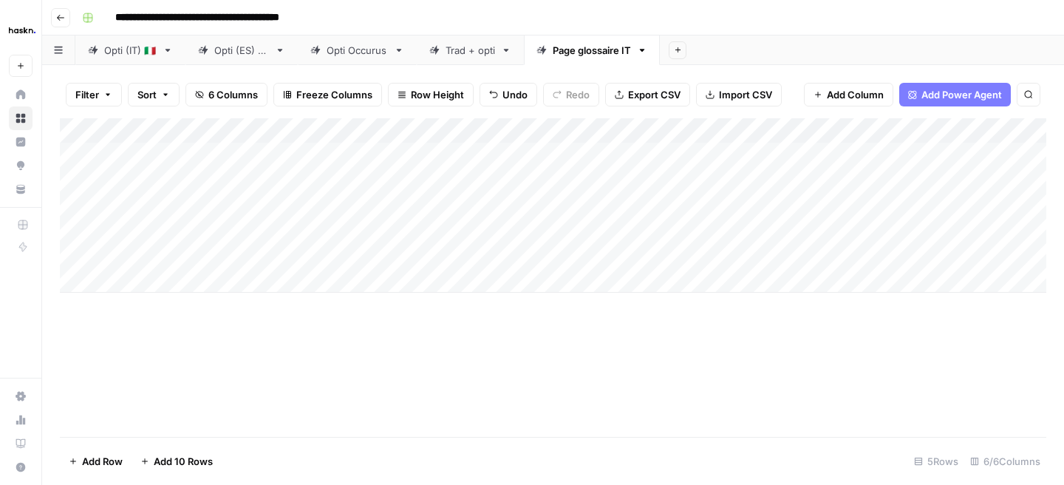
click at [146, 151] on div "Add Column" at bounding box center [553, 205] width 986 height 174
click at [257, 261] on div "Add Column" at bounding box center [553, 205] width 986 height 174
click at [132, 54] on div "Opti (IT) 🇮🇹" at bounding box center [130, 50] width 52 height 15
click at [609, 352] on div "Add Column" at bounding box center [553, 277] width 986 height 318
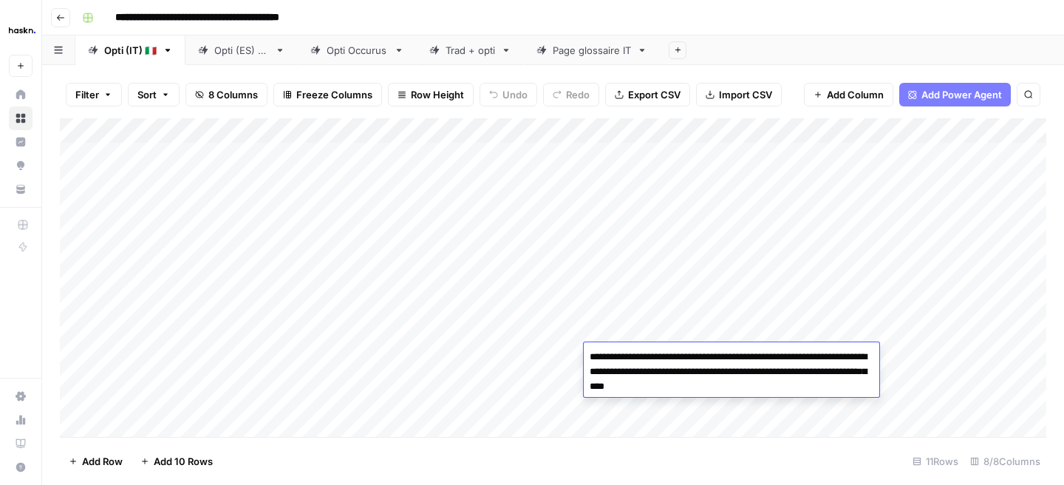
drag, startPoint x: 713, startPoint y: 355, endPoint x: 733, endPoint y: 382, distance: 33.8
click at [733, 382] on textarea "**********" at bounding box center [730, 371] width 295 height 50
click at [565, 52] on div "Page glossaire IT" at bounding box center [591, 50] width 78 height 15
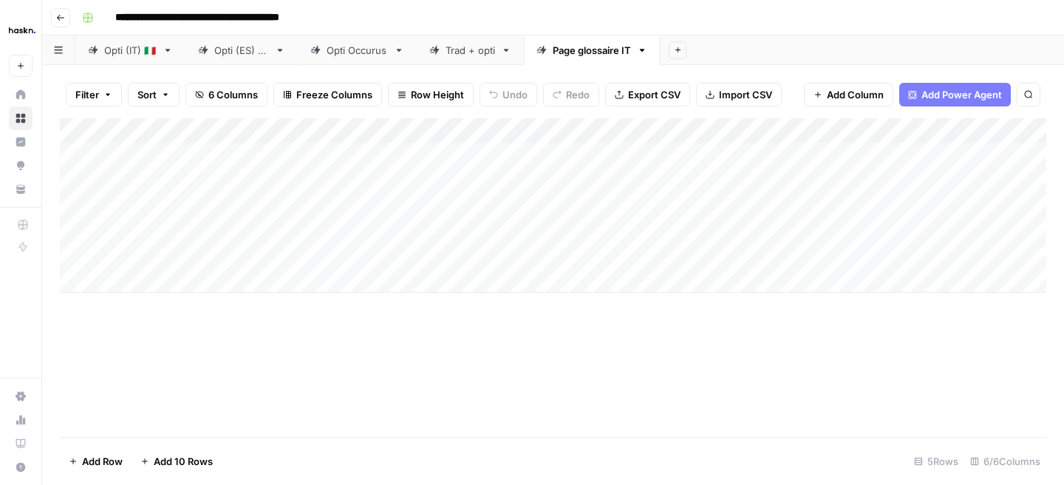
click at [454, 157] on div "Add Column" at bounding box center [553, 205] width 986 height 174
type textarea "**********"
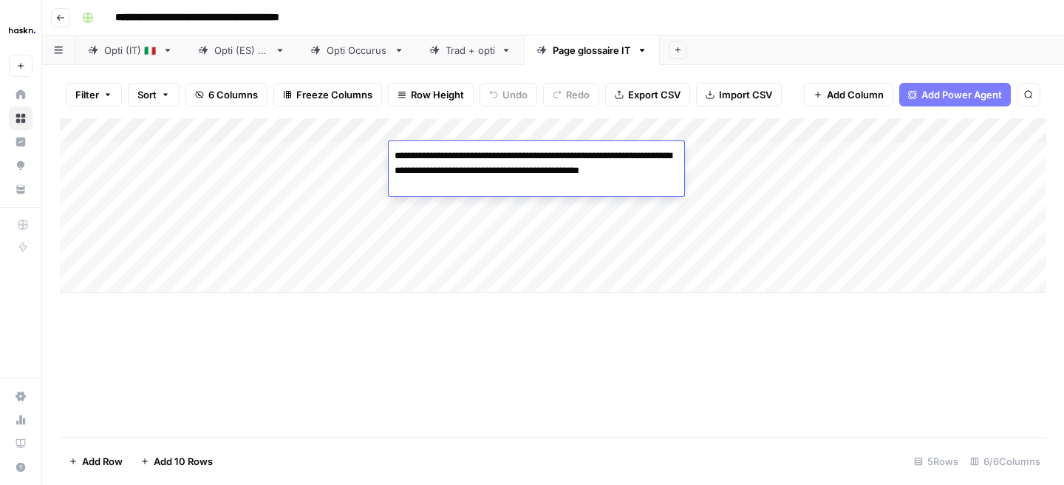
click at [417, 230] on div "Add Column" at bounding box center [553, 205] width 986 height 174
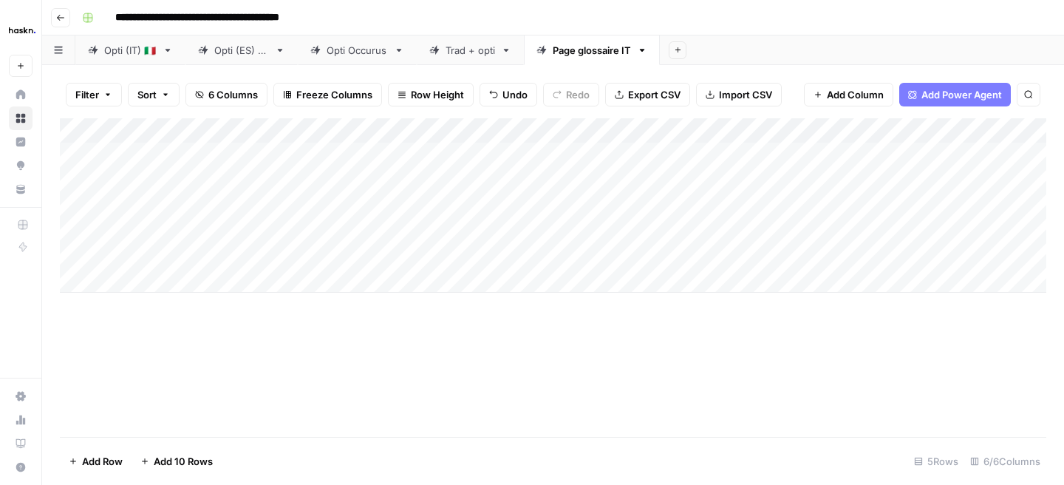
click at [140, 62] on link "Opti (IT) 🇮🇹" at bounding box center [130, 50] width 110 height 30
click at [741, 356] on div "Add Column" at bounding box center [553, 277] width 986 height 318
click at [569, 52] on div "Page glossaire IT" at bounding box center [591, 50] width 78 height 15
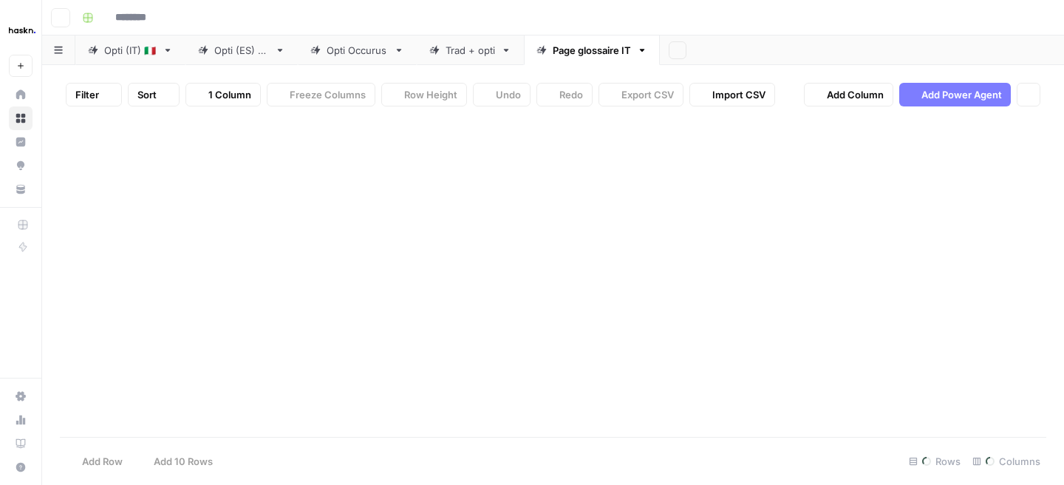
type input "**********"
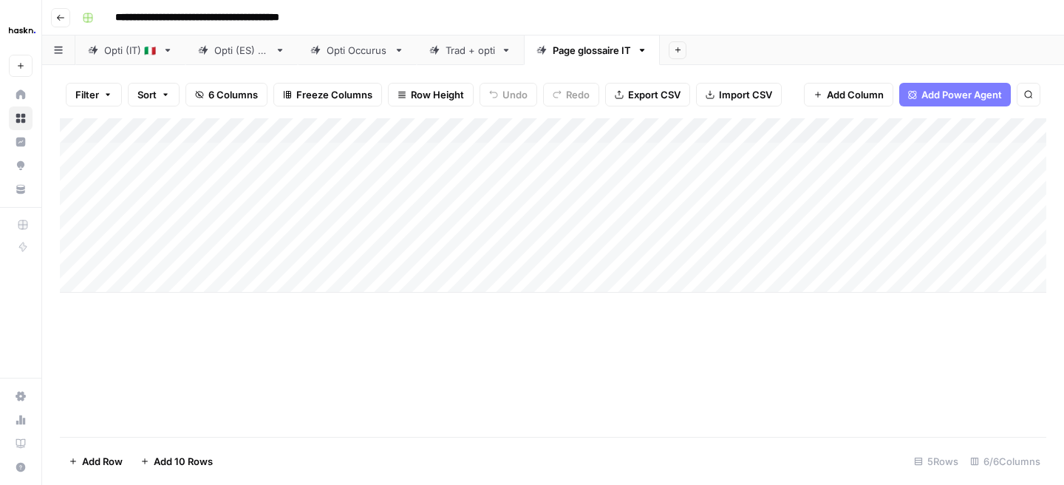
click at [619, 156] on div "Add Column" at bounding box center [553, 205] width 986 height 174
drag, startPoint x: 1013, startPoint y: 126, endPoint x: 829, endPoint y: 134, distance: 184.8
click at [829, 134] on div "Add Column" at bounding box center [553, 205] width 986 height 174
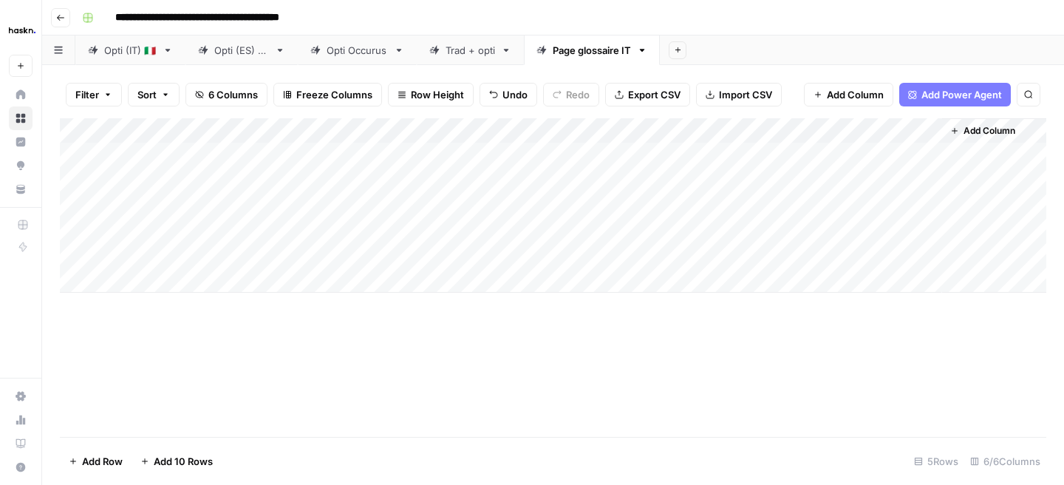
click at [873, 152] on div "Add Column" at bounding box center [553, 205] width 986 height 174
click at [975, 156] on div "Add Column" at bounding box center [553, 205] width 986 height 174
click at [948, 154] on div "Add Column" at bounding box center [553, 205] width 986 height 174
click at [815, 156] on div "Add Column" at bounding box center [553, 205] width 986 height 174
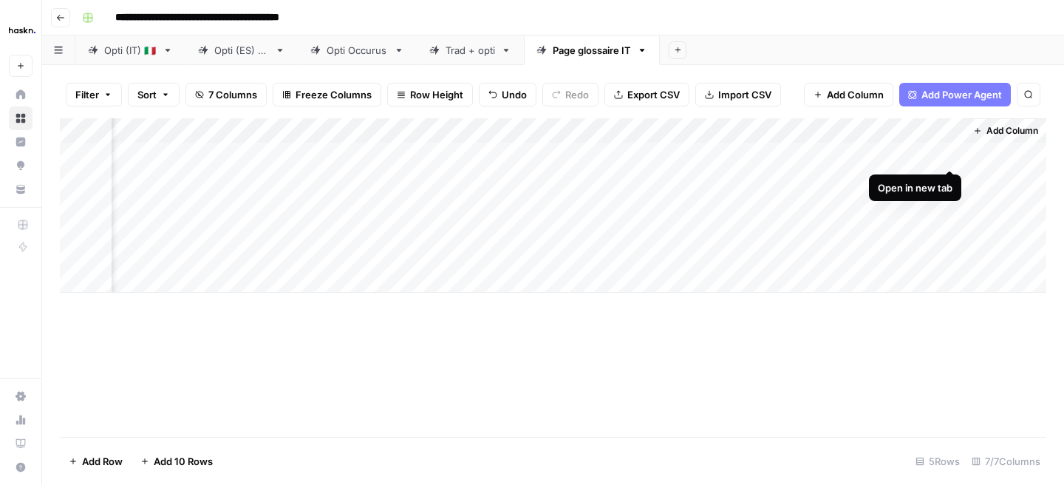
click at [949, 154] on div "Add Column" at bounding box center [553, 205] width 986 height 174
click at [242, 153] on div "Add Column" at bounding box center [553, 205] width 986 height 174
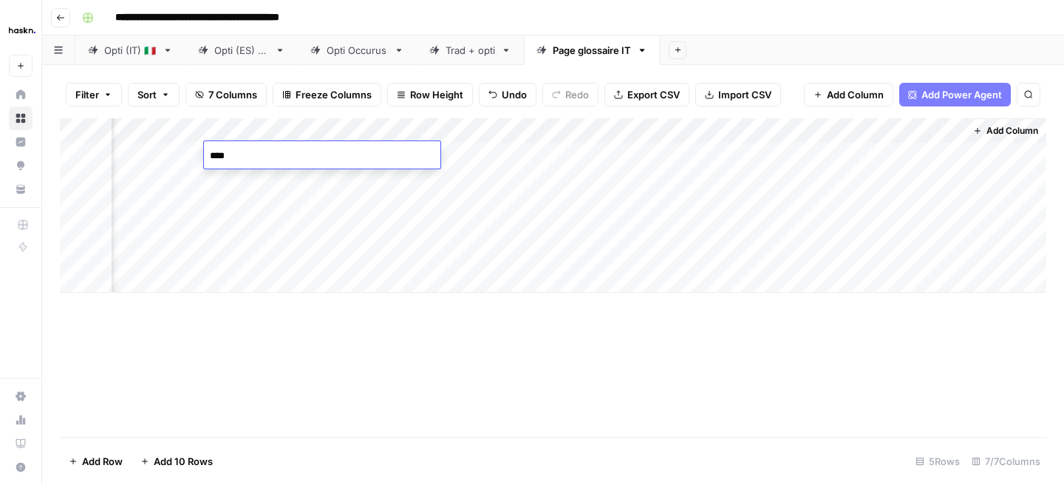
click at [242, 153] on textarea "****" at bounding box center [322, 156] width 236 height 21
type textarea "****"
click at [260, 224] on div "Add Column" at bounding box center [553, 205] width 986 height 174
click at [813, 152] on div "Add Column" at bounding box center [553, 205] width 986 height 174
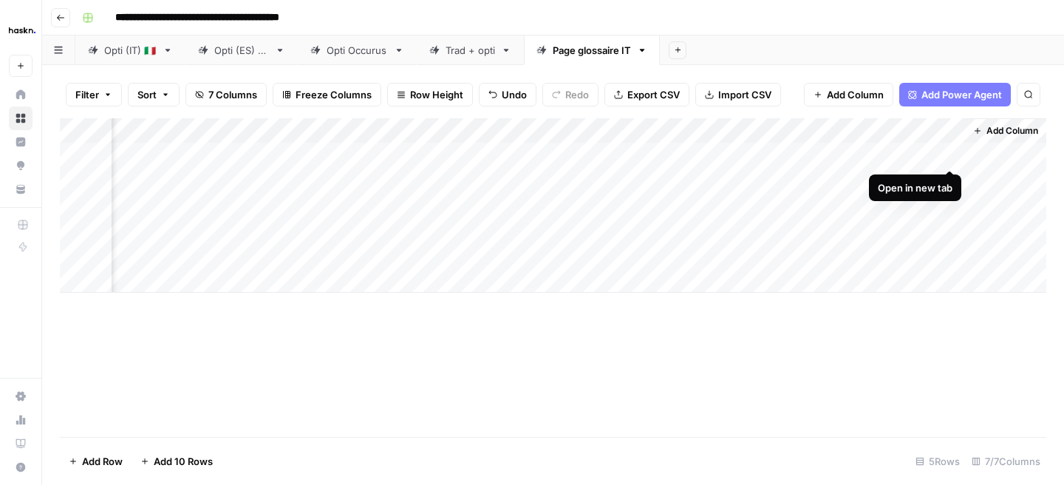
click at [951, 157] on div "Add Column" at bounding box center [553, 205] width 986 height 174
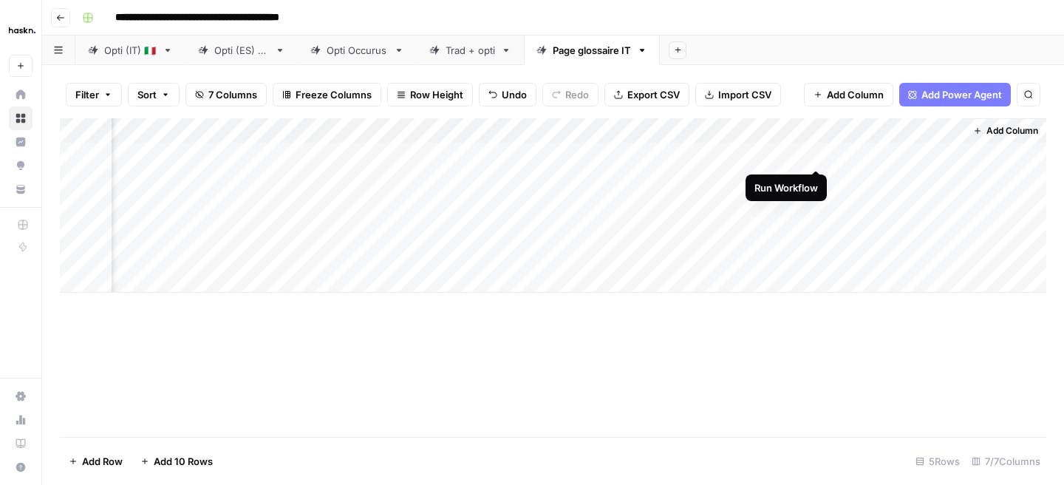
click at [815, 154] on div "Add Column" at bounding box center [553, 205] width 986 height 174
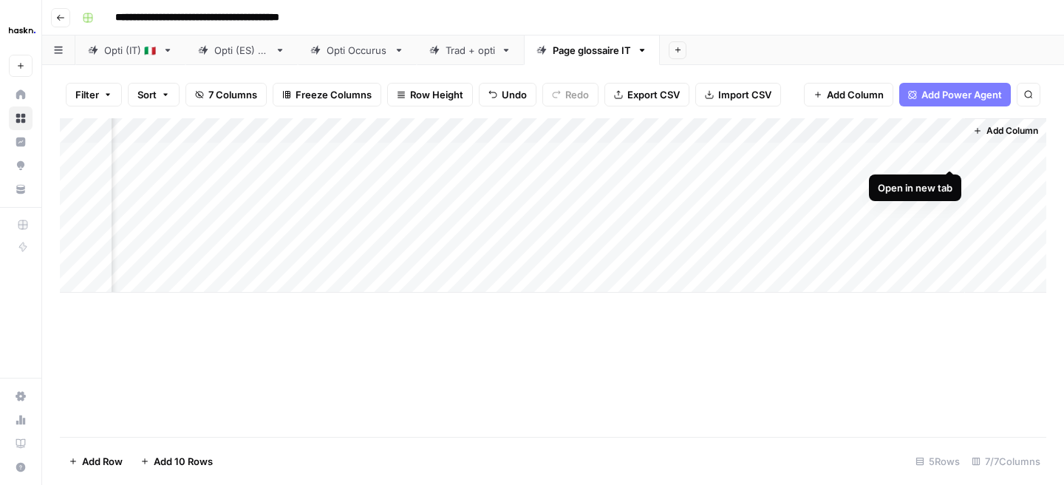
click at [948, 159] on div "Add Column" at bounding box center [553, 205] width 986 height 174
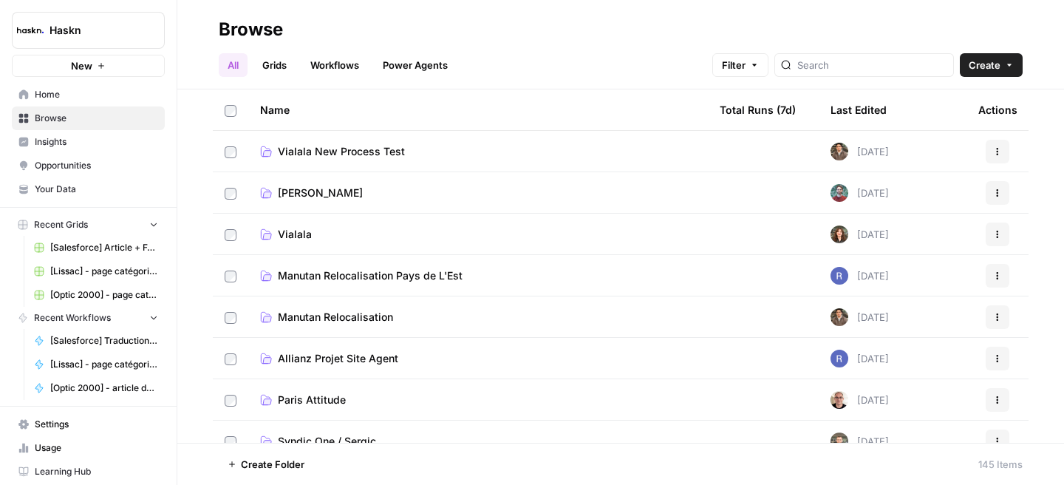
click at [860, 108] on div "Last Edited" at bounding box center [858, 109] width 56 height 41
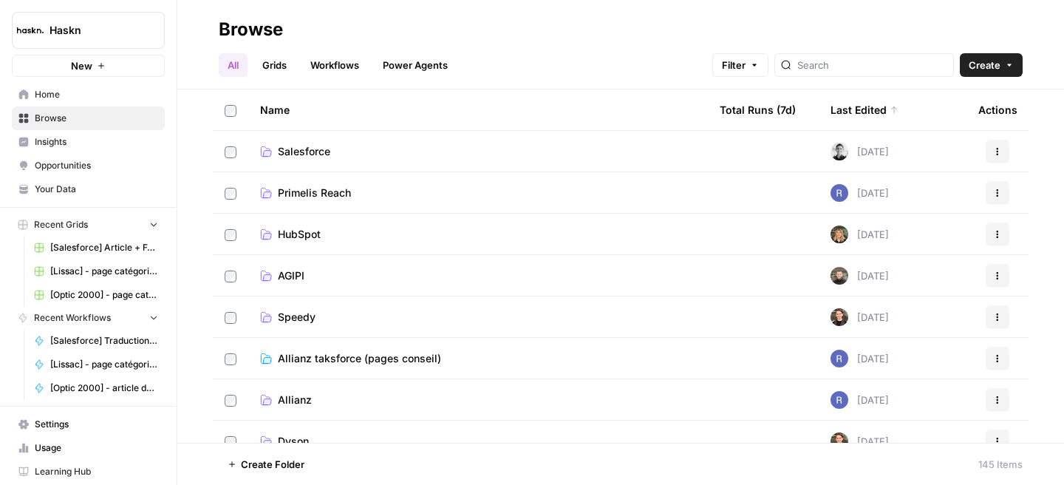
click at [315, 150] on span "Salesforce" at bounding box center [304, 151] width 52 height 15
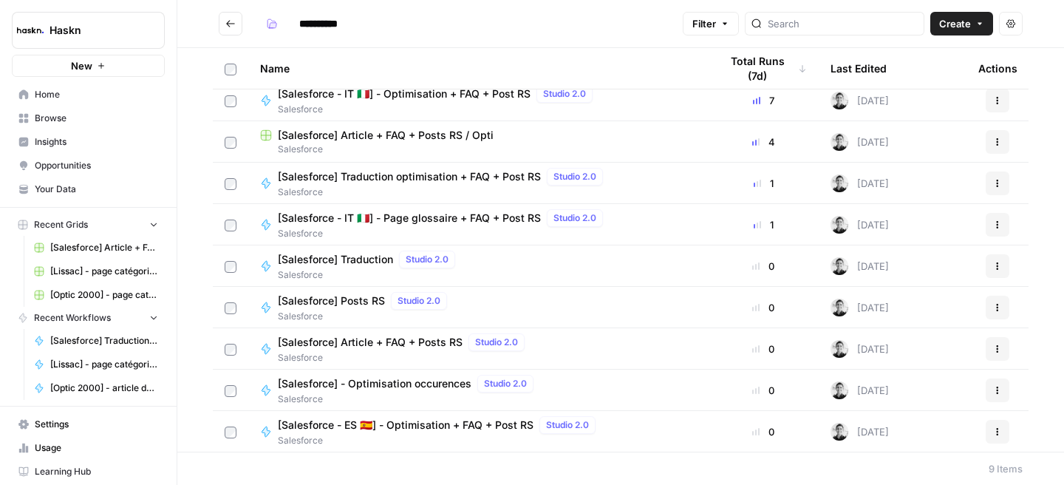
scroll to position [10, 0]
click at [493, 214] on span "[Salesforce - IT 🇮🇹] - Page glossaire + FAQ + Post RS" at bounding box center [409, 217] width 263 height 15
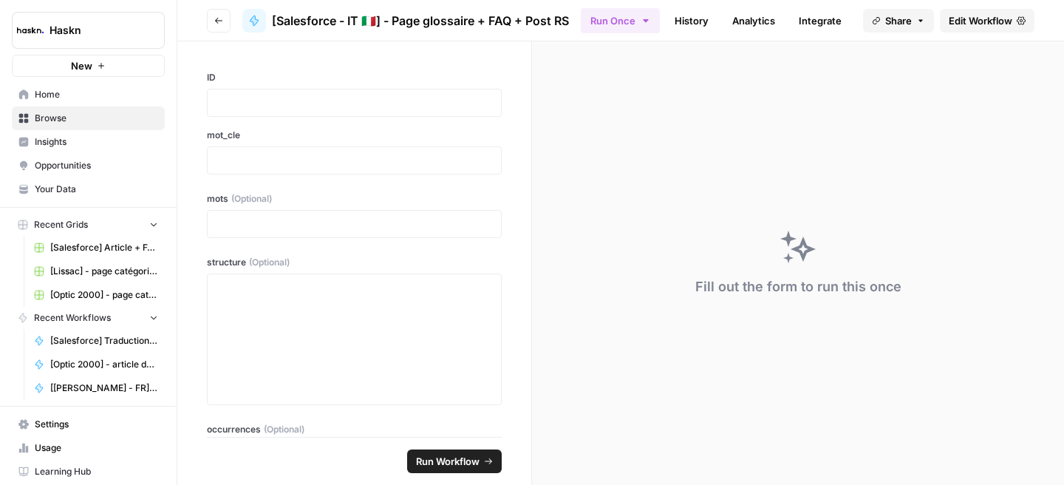
click at [992, 14] on span "Edit Workflow" at bounding box center [980, 20] width 64 height 15
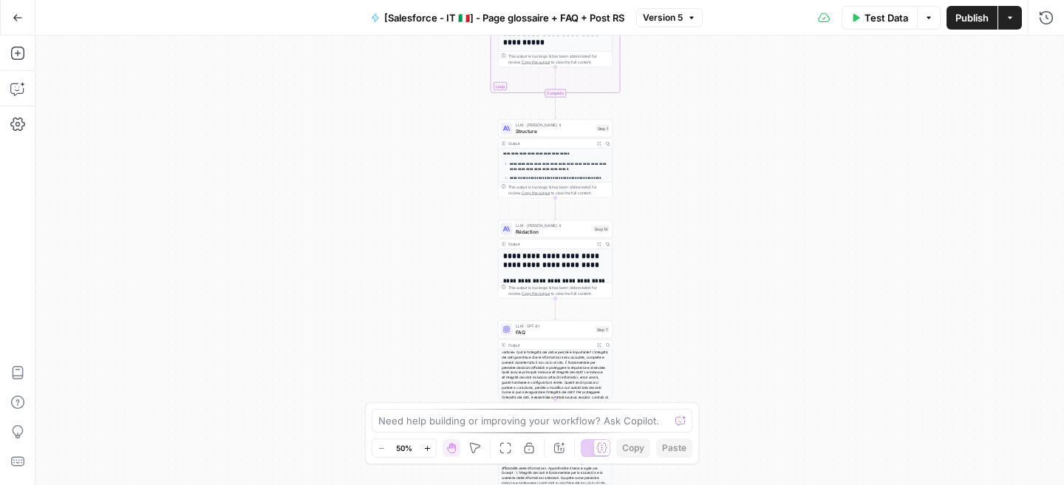
click at [547, 234] on span "Rédaction" at bounding box center [553, 230] width 75 height 7
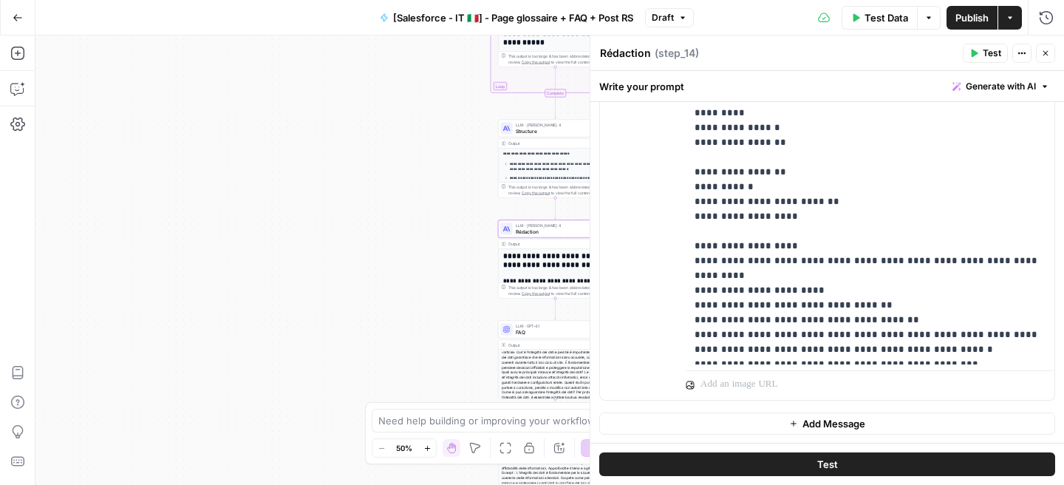
scroll to position [632, 0]
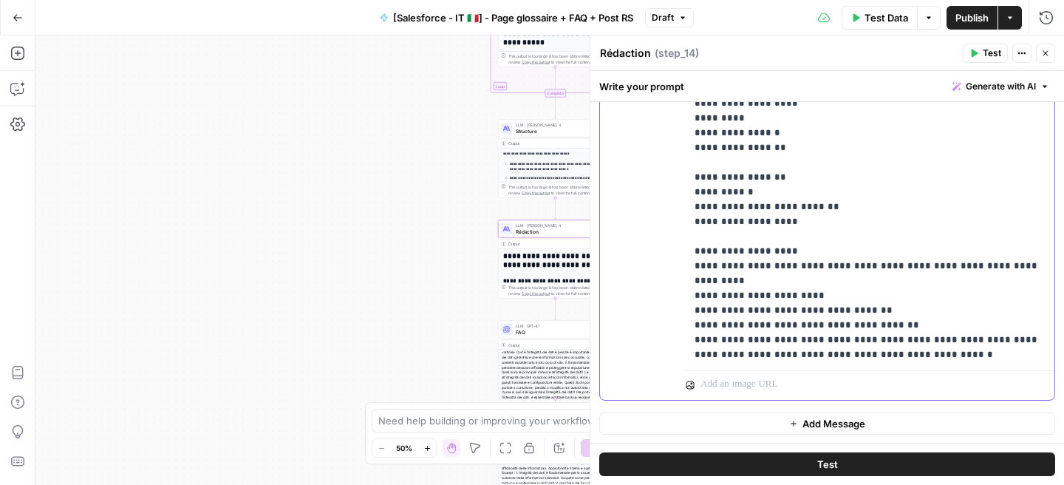
drag, startPoint x: 1005, startPoint y: 293, endPoint x: 705, endPoint y: 293, distance: 299.9
copy p "**********"
paste div
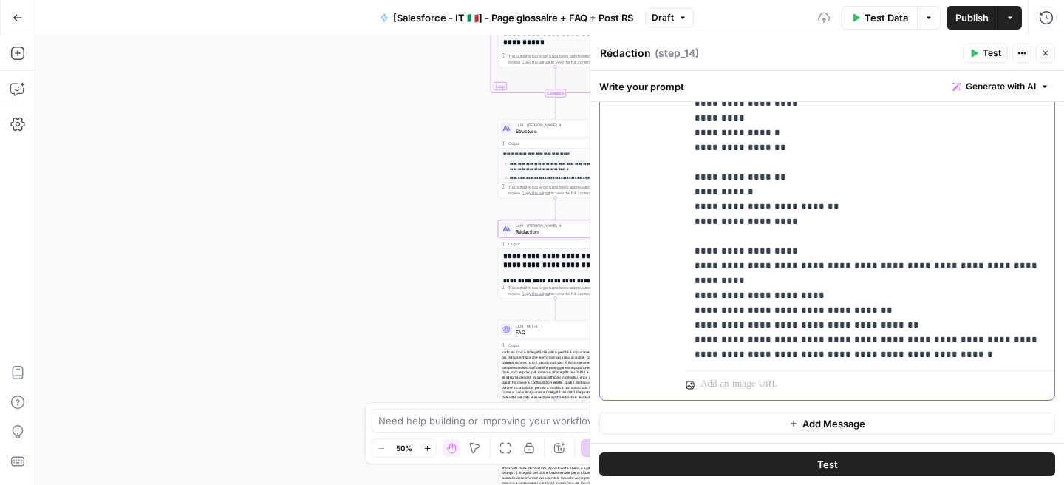
click at [692, 310] on div "**********" at bounding box center [869, 63] width 369 height 602
drag, startPoint x: 796, startPoint y: 309, endPoint x: 843, endPoint y: 309, distance: 47.3
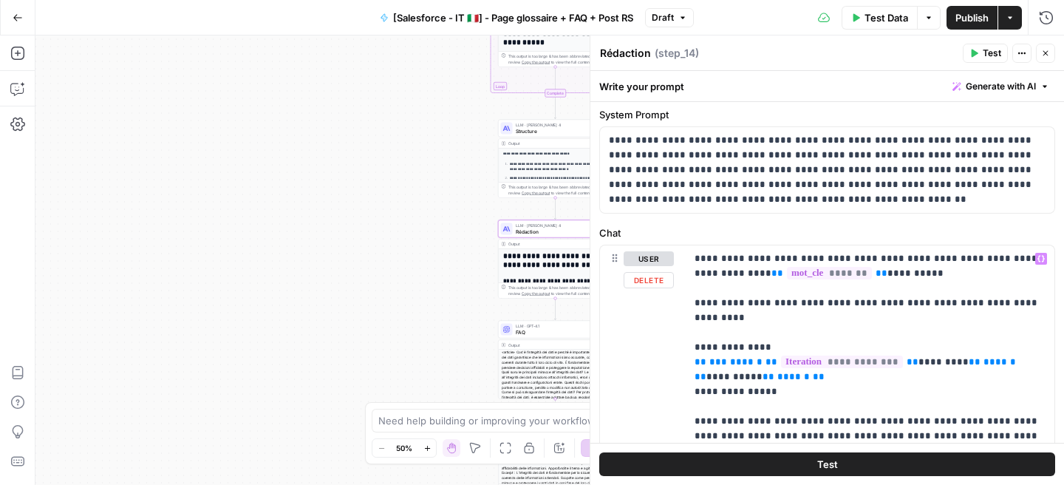
scroll to position [0, 0]
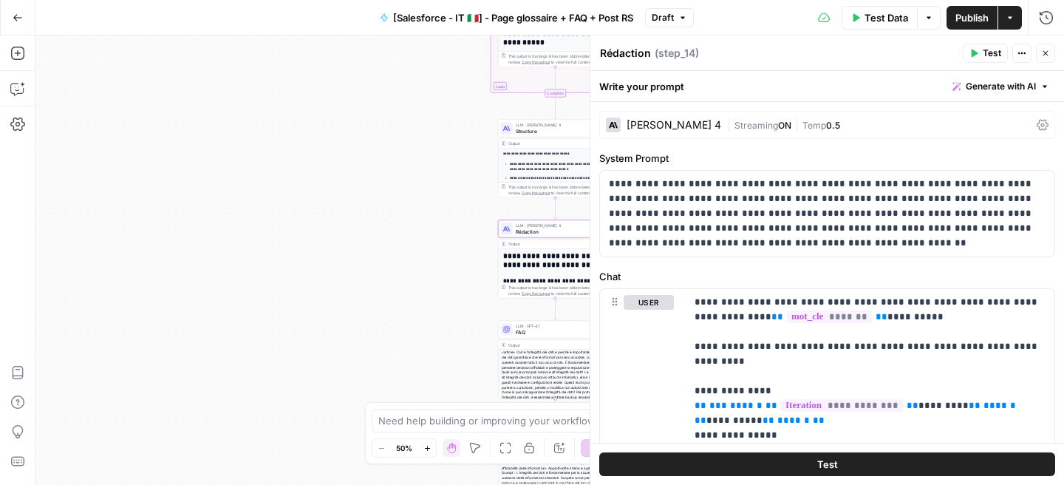
click at [661, 119] on div "Claude Sonnet 4" at bounding box center [663, 124] width 115 height 15
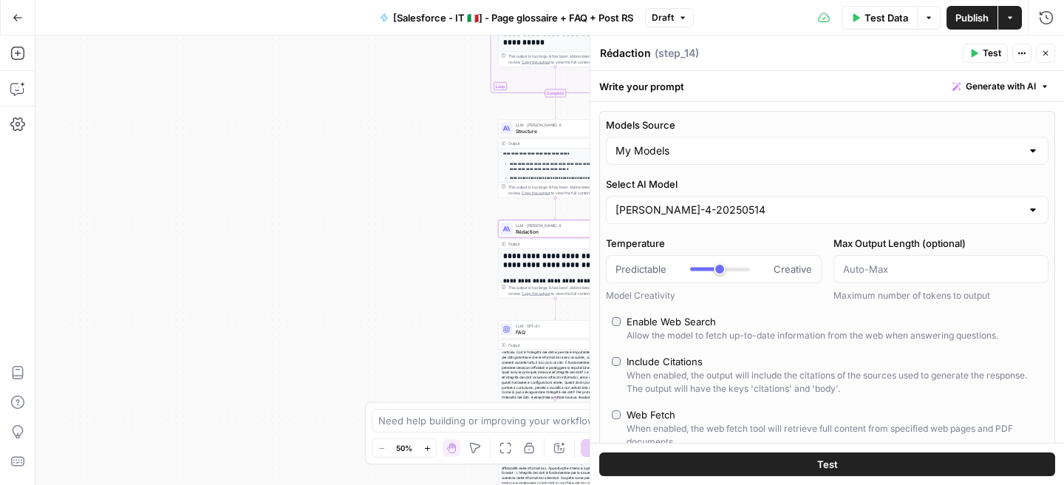
click at [661, 119] on label "Models Source" at bounding box center [827, 124] width 442 height 15
click at [661, 143] on input "My Models" at bounding box center [817, 150] width 405 height 15
type input "***"
drag, startPoint x: 720, startPoint y: 268, endPoint x: 730, endPoint y: 269, distance: 10.4
click at [730, 269] on div at bounding box center [720, 268] width 60 height 15
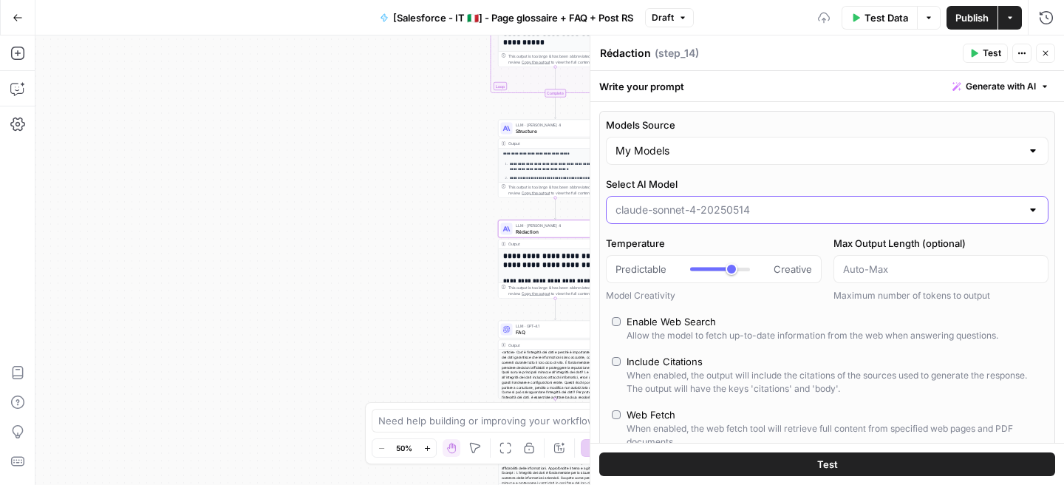
click at [718, 213] on input "Select AI Model" at bounding box center [817, 209] width 405 height 15
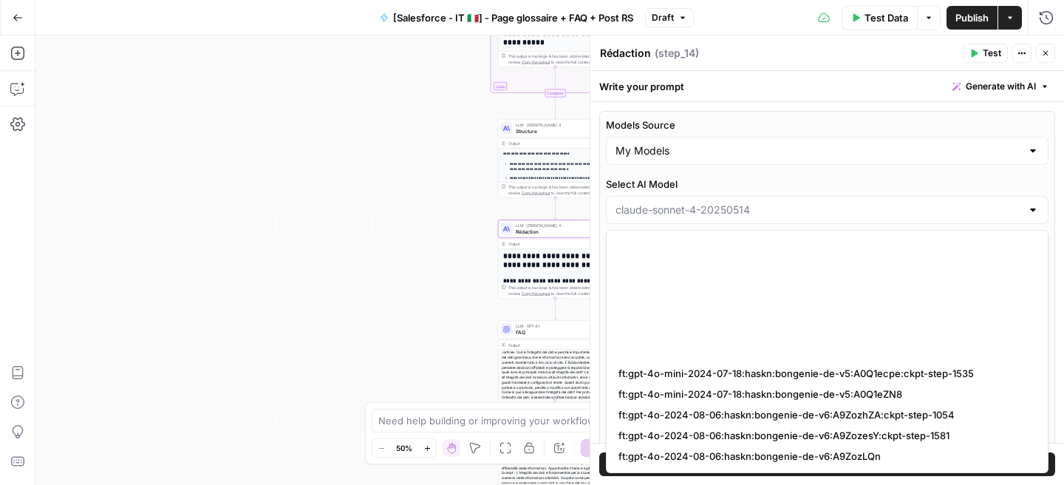
scroll to position [2211, 0]
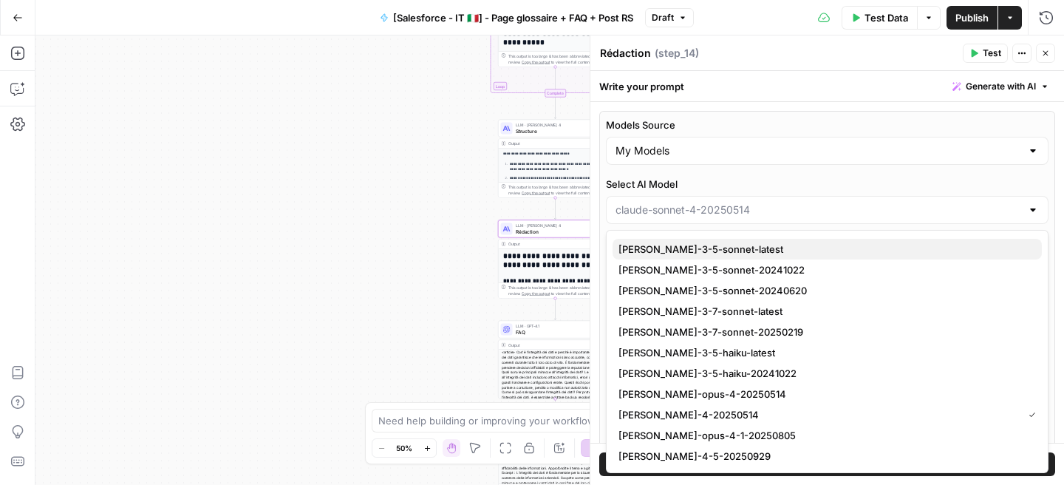
click at [782, 257] on button "claude-3-5-sonnet-latest" at bounding box center [826, 249] width 429 height 21
type input "claude-3-5-sonnet-latest"
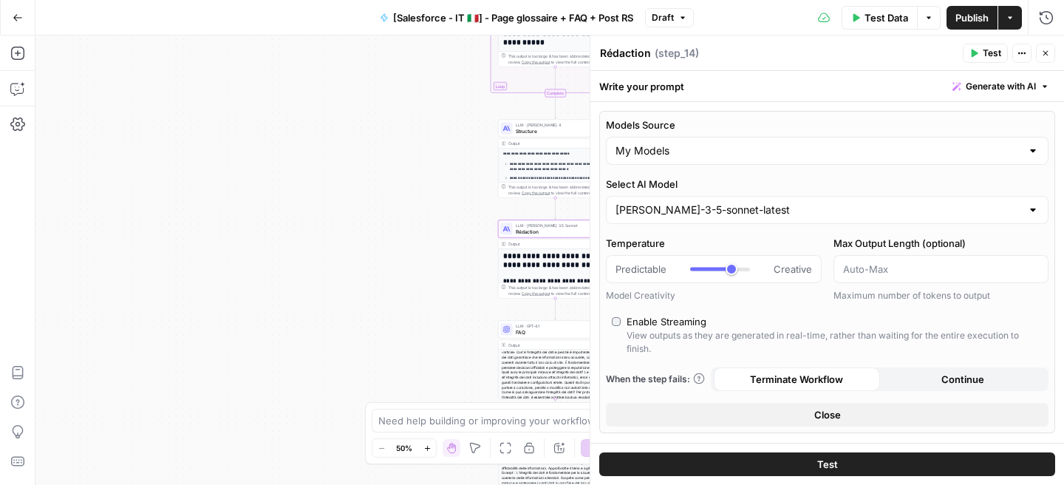
click at [970, 12] on span "Publish" at bounding box center [971, 17] width 33 height 15
click at [707, 213] on input "Select AI Model" at bounding box center [817, 209] width 405 height 15
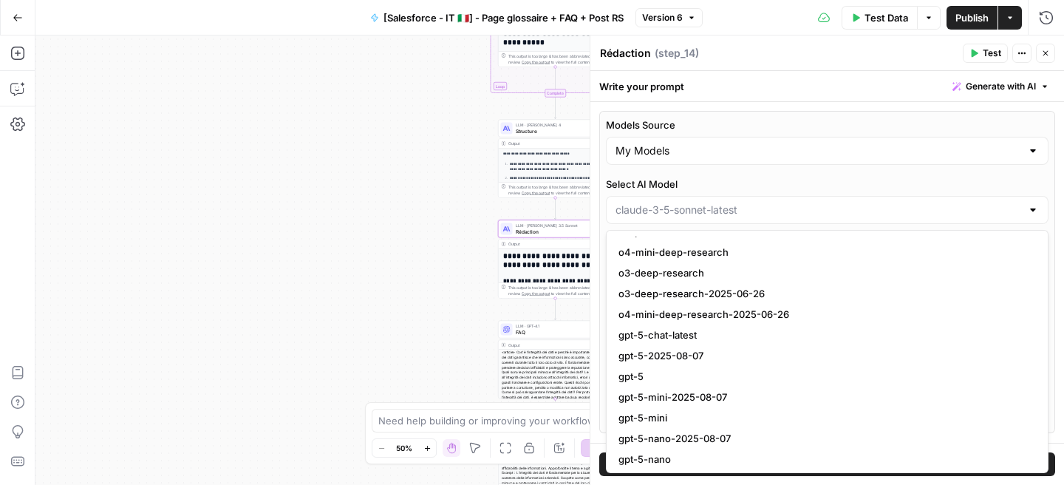
scroll to position [1451, 0]
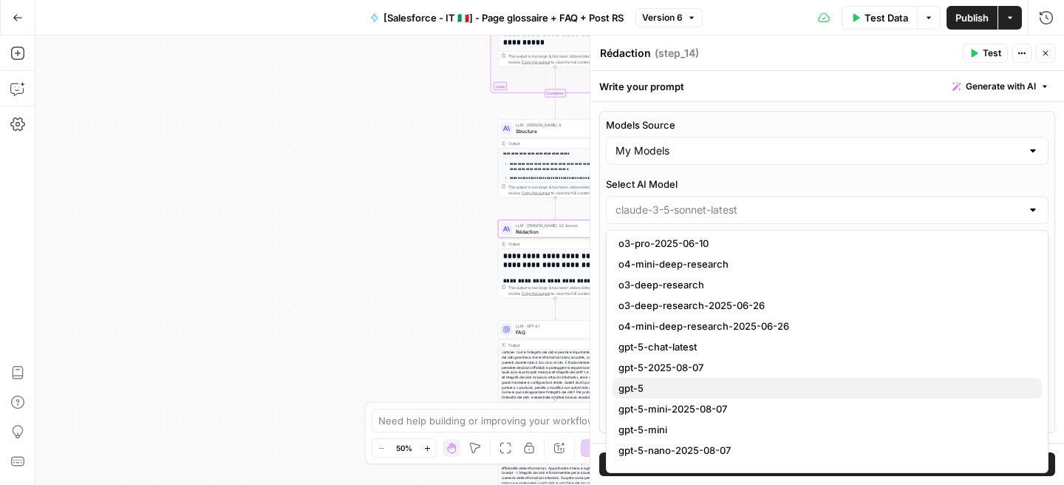
click at [712, 389] on span "gpt-5" at bounding box center [823, 387] width 411 height 15
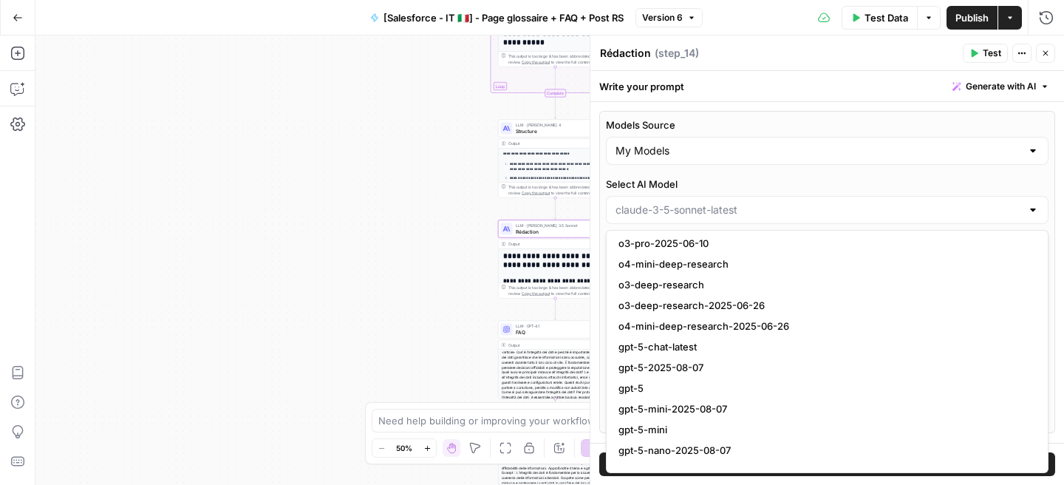
type input "gpt-5"
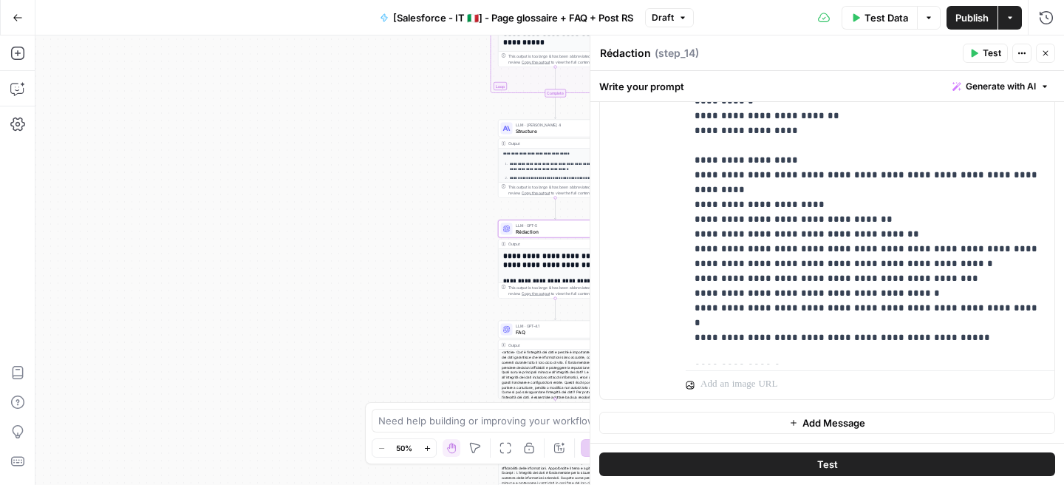
scroll to position [722, 0]
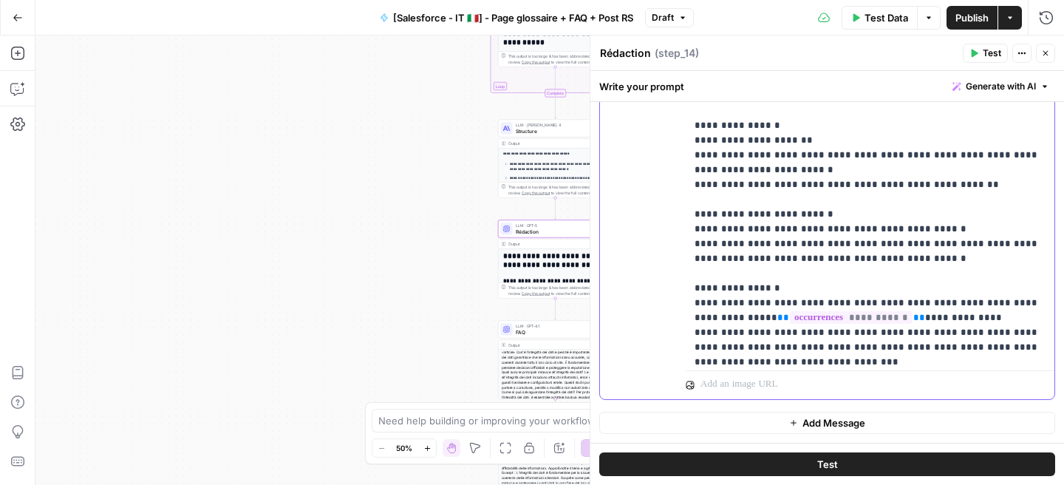
scroll to position [984, 0]
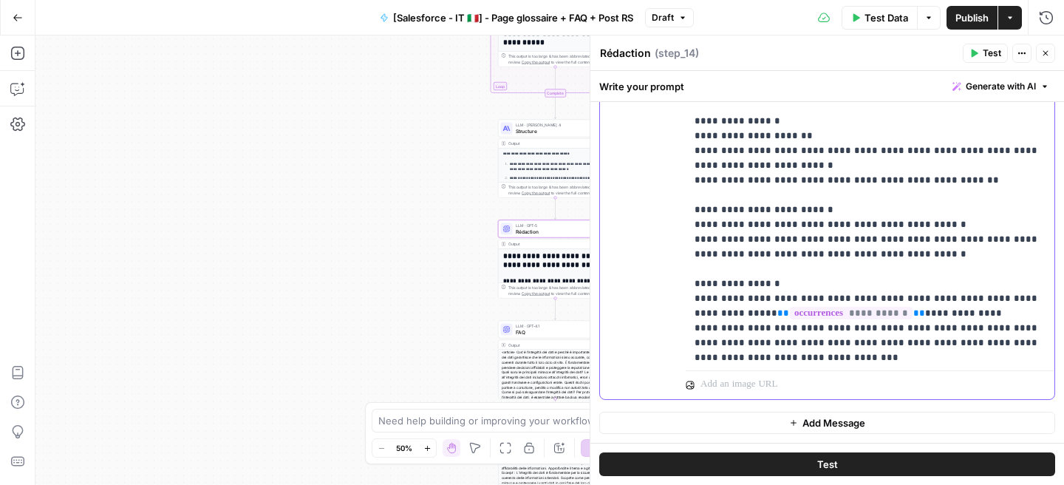
click at [691, 284] on div "**********" at bounding box center [869, 63] width 369 height 602
click at [689, 318] on div "**********" at bounding box center [869, 63] width 369 height 602
click at [690, 326] on div "**********" at bounding box center [869, 63] width 369 height 602
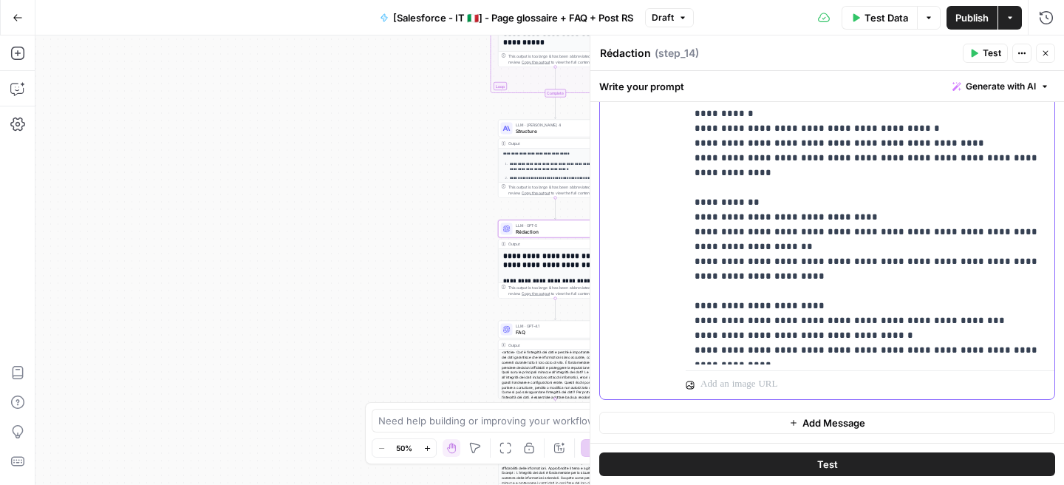
scroll to position [322, 0]
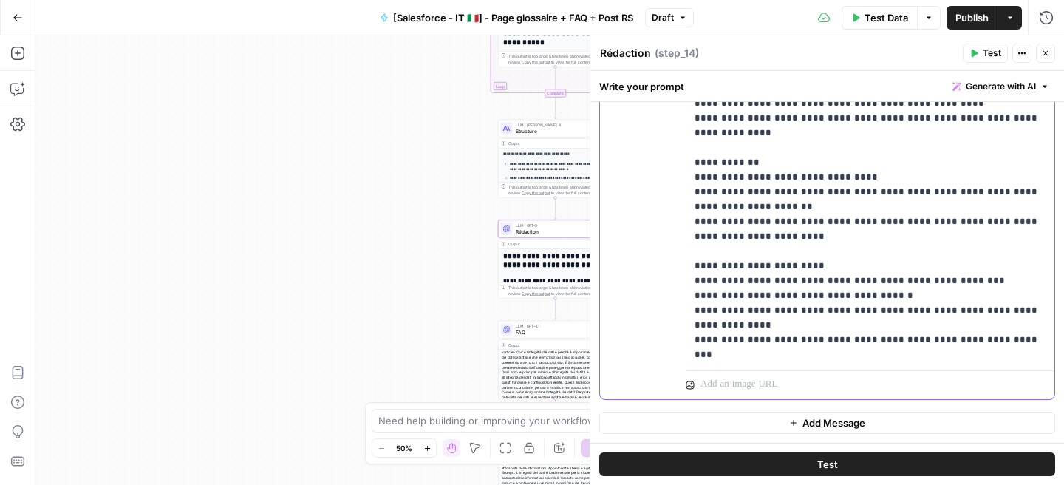
click at [749, 299] on p "**********" at bounding box center [869, 266] width 351 height 1640
drag, startPoint x: 702, startPoint y: 307, endPoint x: 761, endPoint y: 318, distance: 59.3
click at [761, 318] on p "**********" at bounding box center [869, 273] width 351 height 1654
click at [751, 318] on p "**********" at bounding box center [869, 273] width 351 height 1654
click at [751, 310] on p "**********" at bounding box center [869, 273] width 351 height 1654
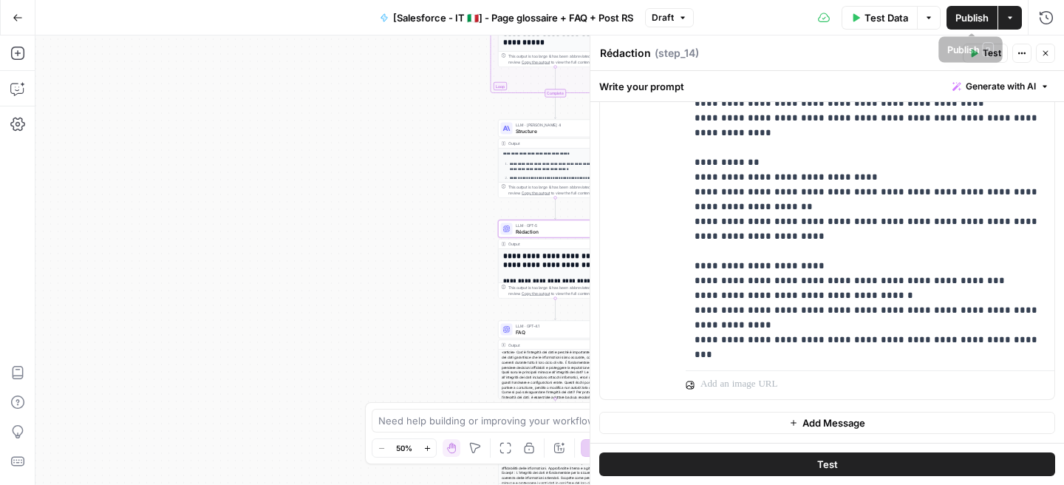
click at [962, 19] on span "Publish" at bounding box center [971, 17] width 33 height 15
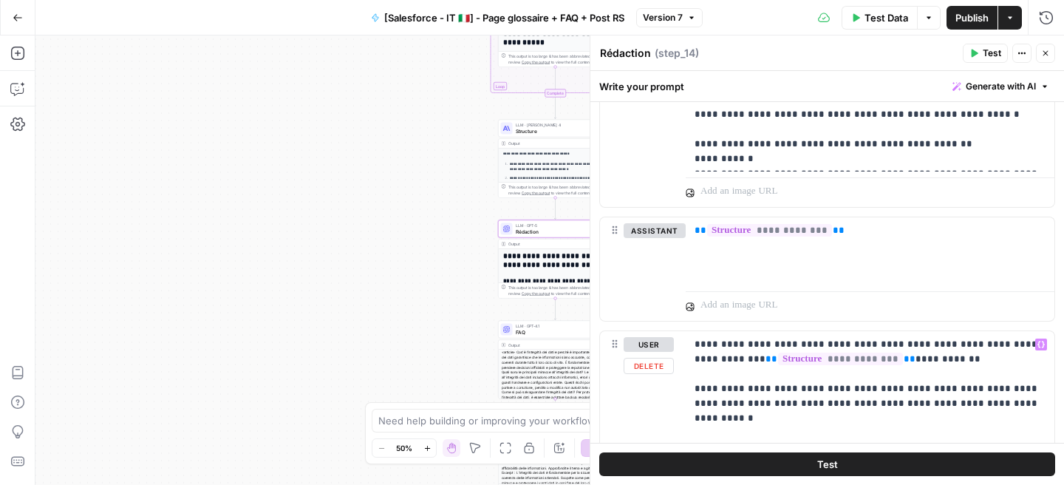
scroll to position [1279, 0]
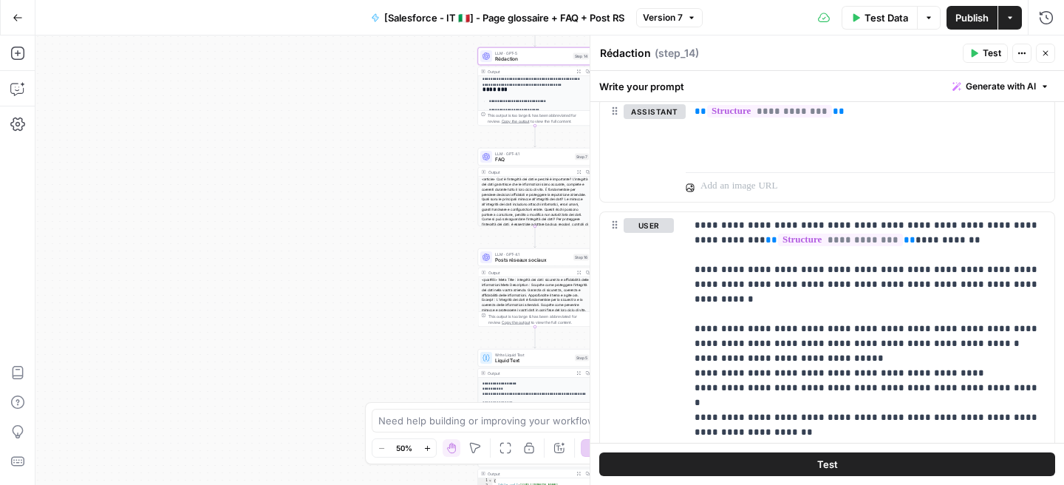
scroll to position [1456, 0]
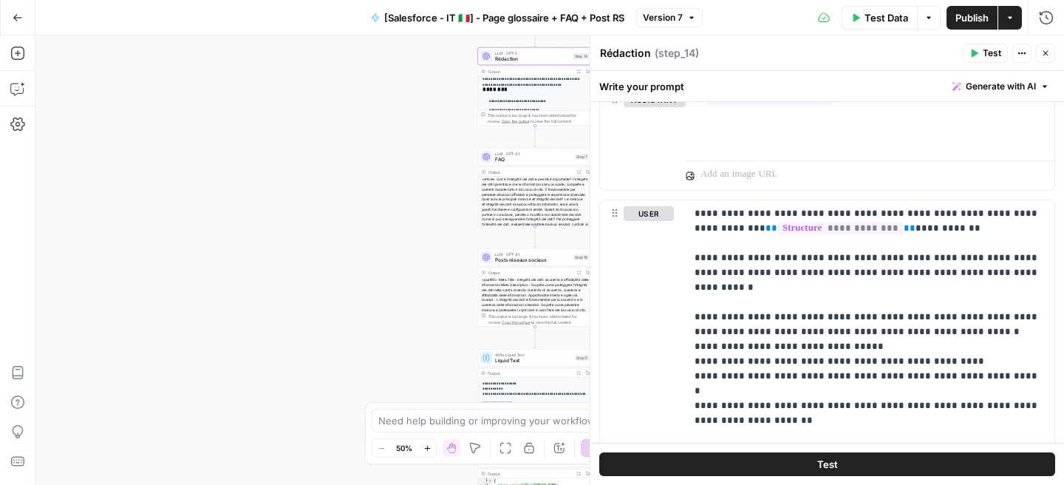
click at [964, 18] on span "Publish" at bounding box center [971, 17] width 33 height 15
